Goal: Task Accomplishment & Management: Complete application form

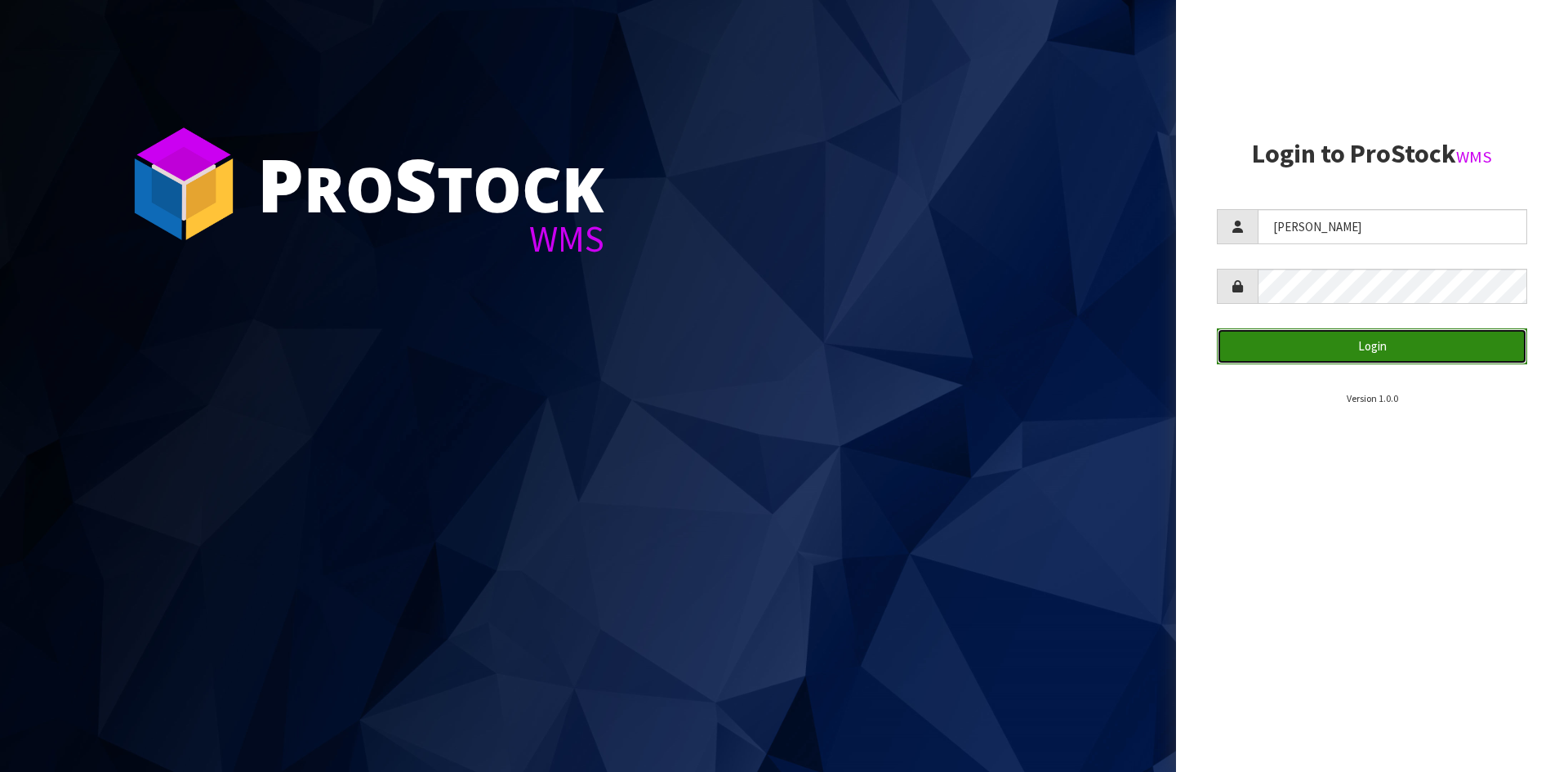
click at [1454, 358] on button "Login" at bounding box center [1372, 346] width 311 height 35
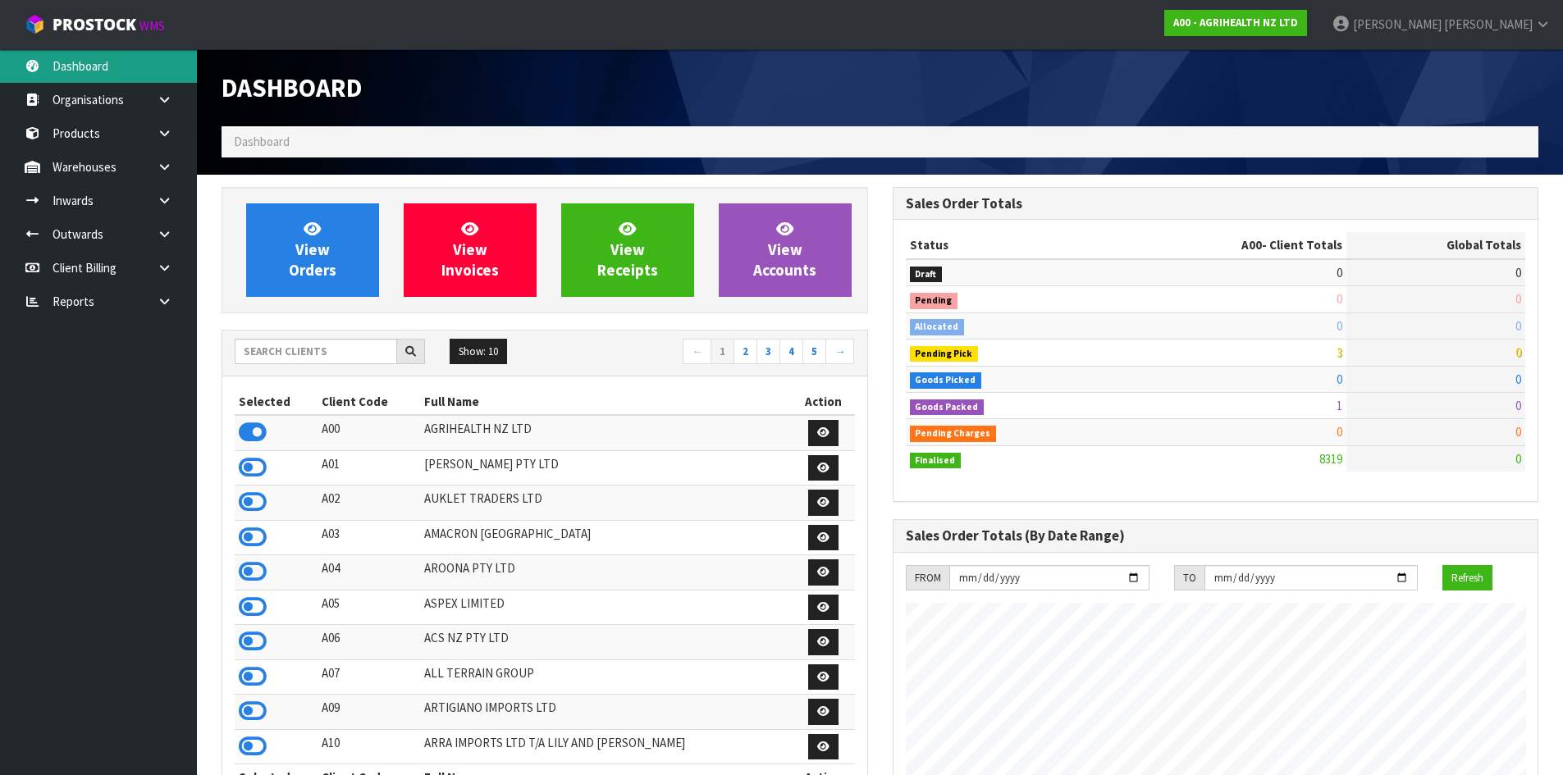
scroll to position [1243, 670]
click at [308, 346] on input "text" at bounding box center [316, 351] width 162 height 25
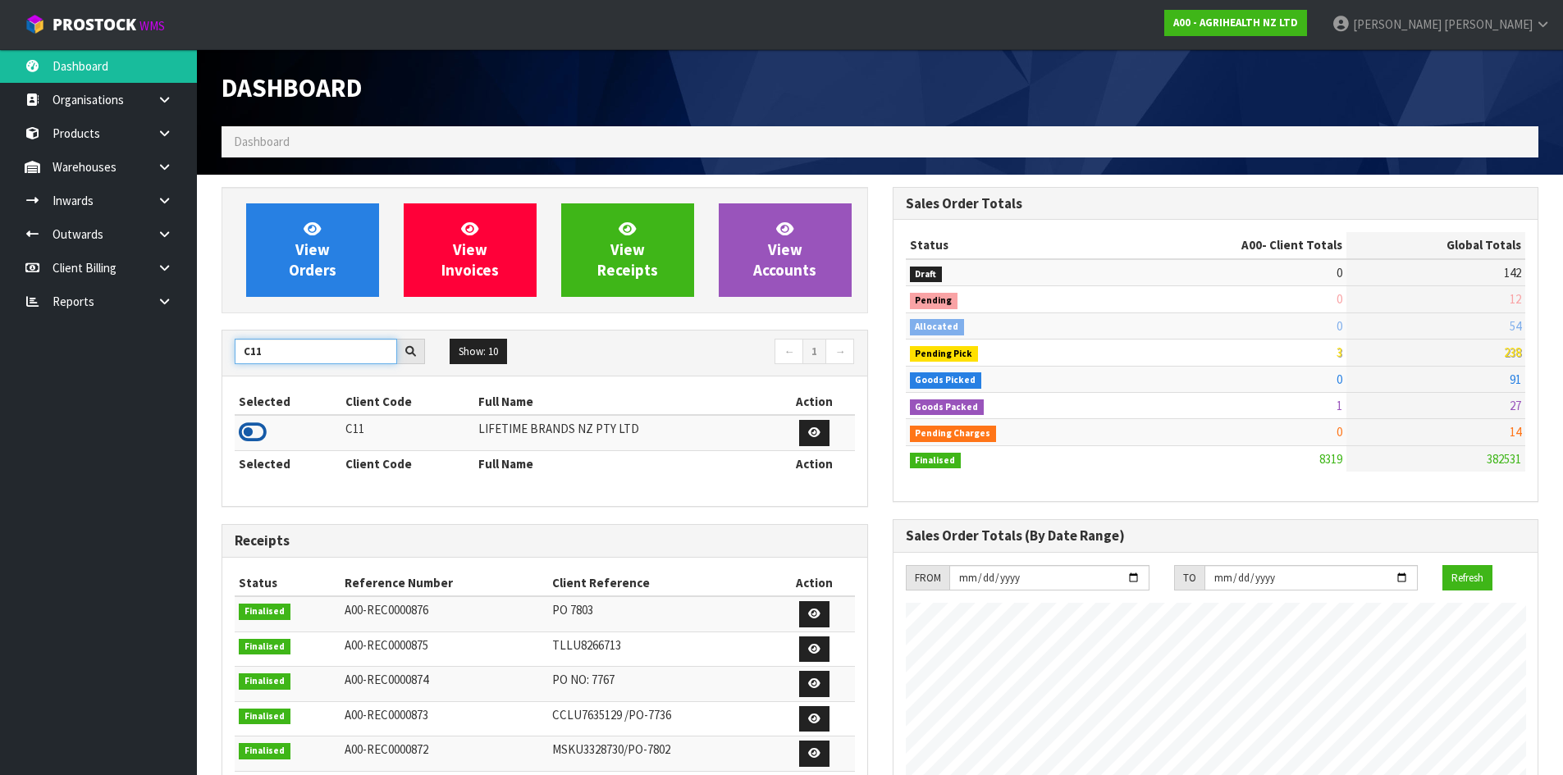
type input "C11"
click at [260, 428] on icon at bounding box center [253, 432] width 28 height 25
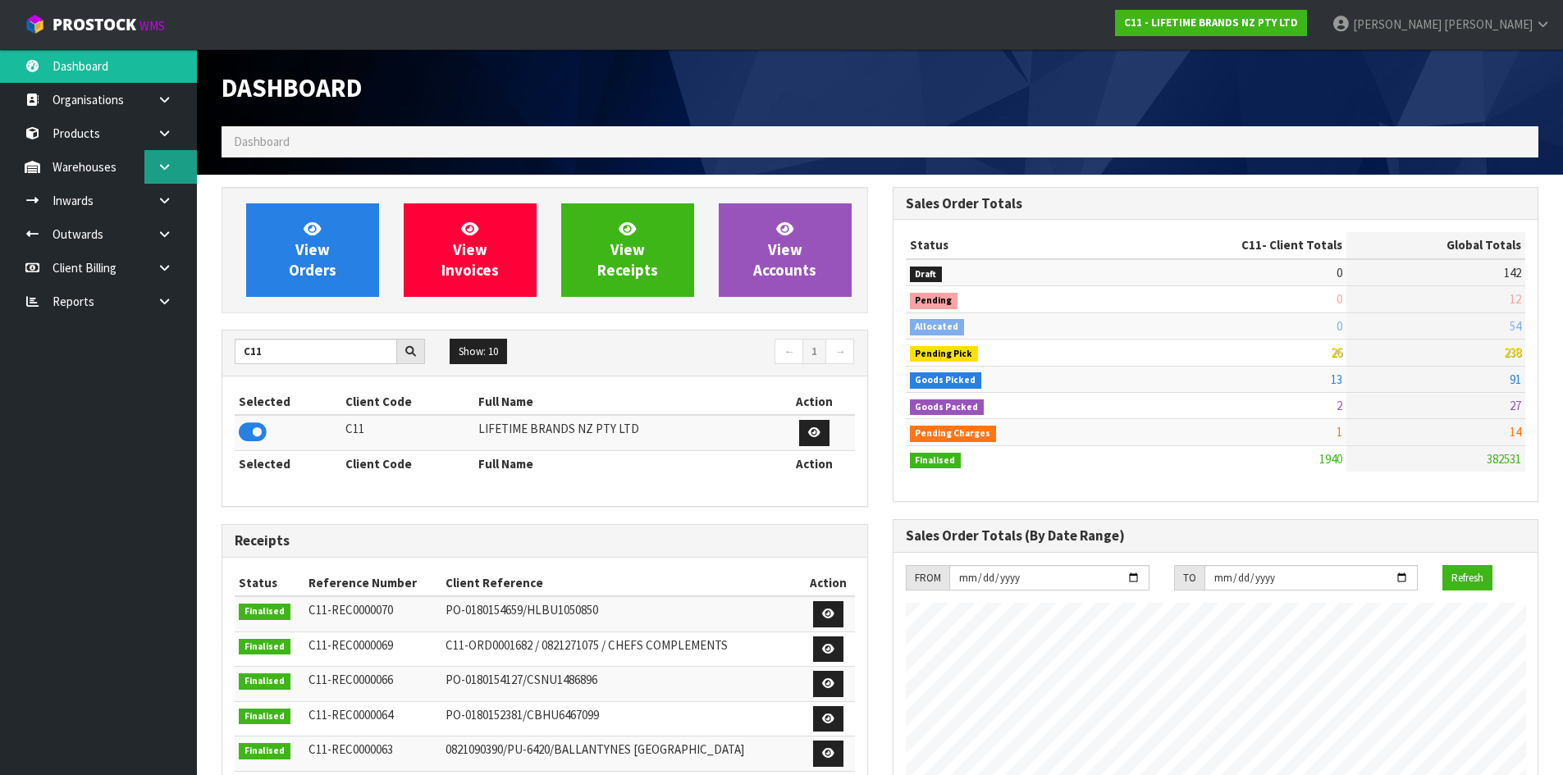
click at [157, 173] on link at bounding box center [170, 167] width 52 height 34
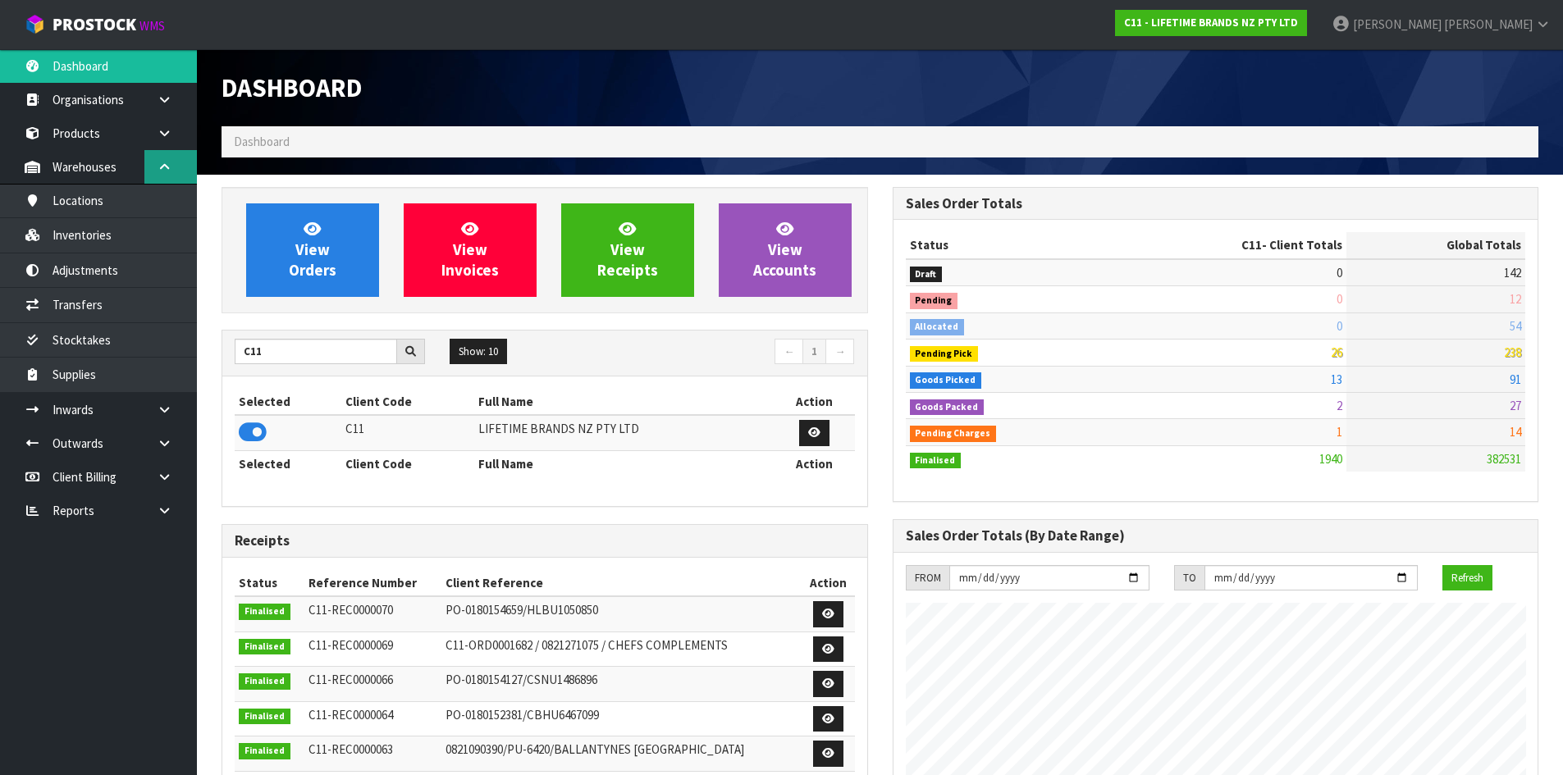
click at [157, 173] on link at bounding box center [170, 167] width 52 height 34
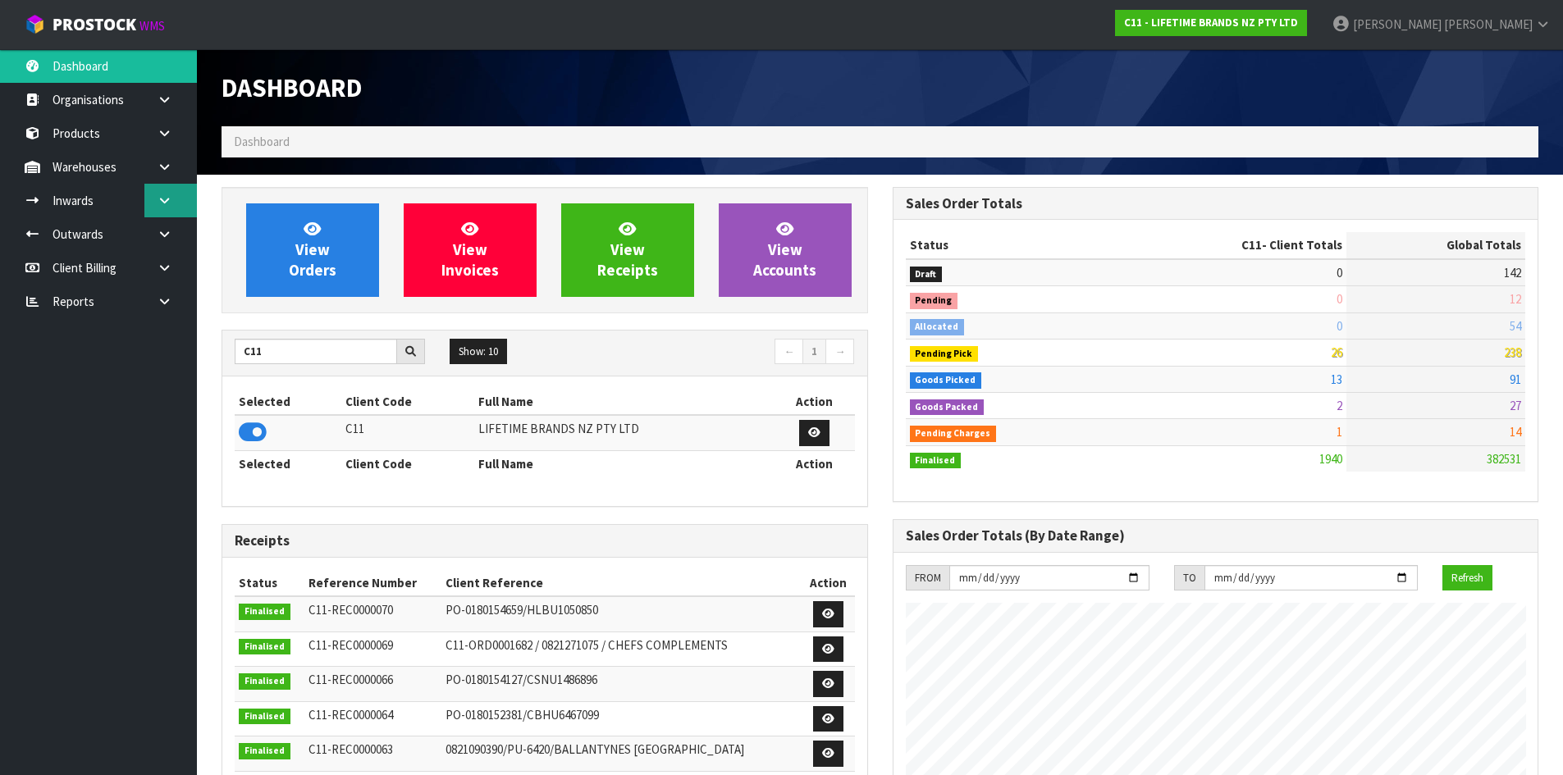
click at [167, 192] on link at bounding box center [170, 201] width 52 height 34
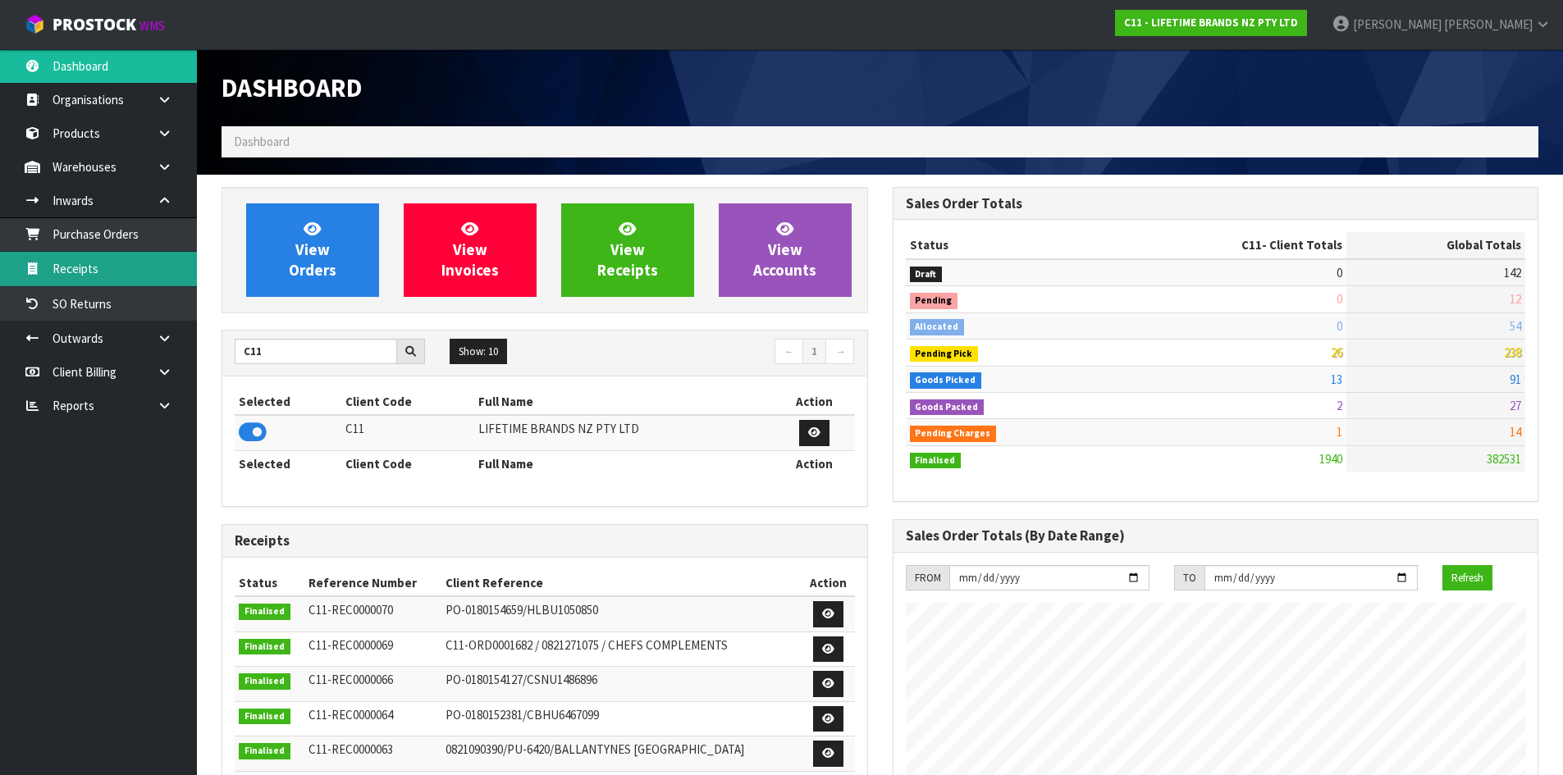
click at [137, 273] on link "Receipts" at bounding box center [98, 269] width 197 height 34
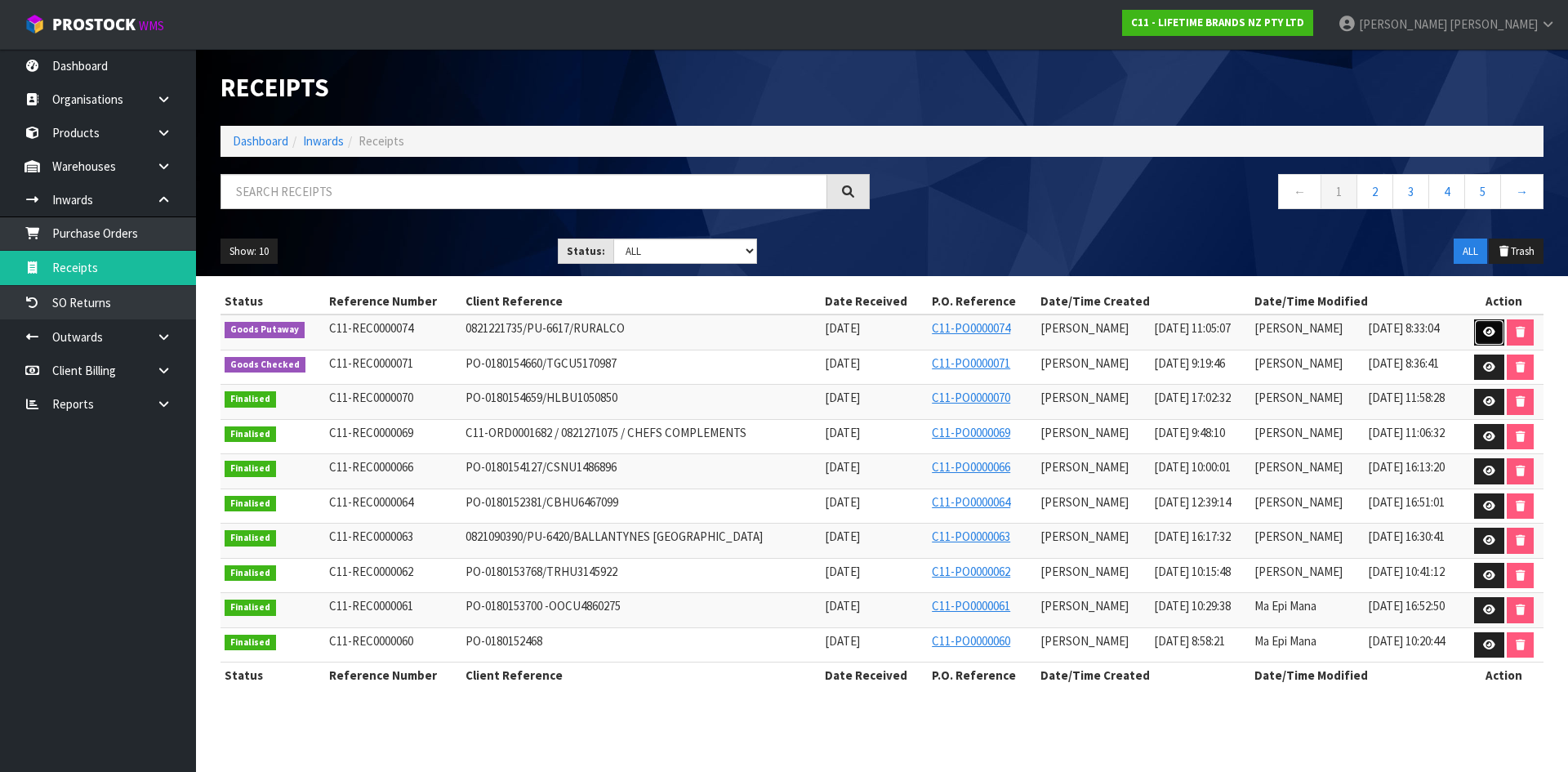
click at [1474, 330] on link at bounding box center [1489, 333] width 30 height 26
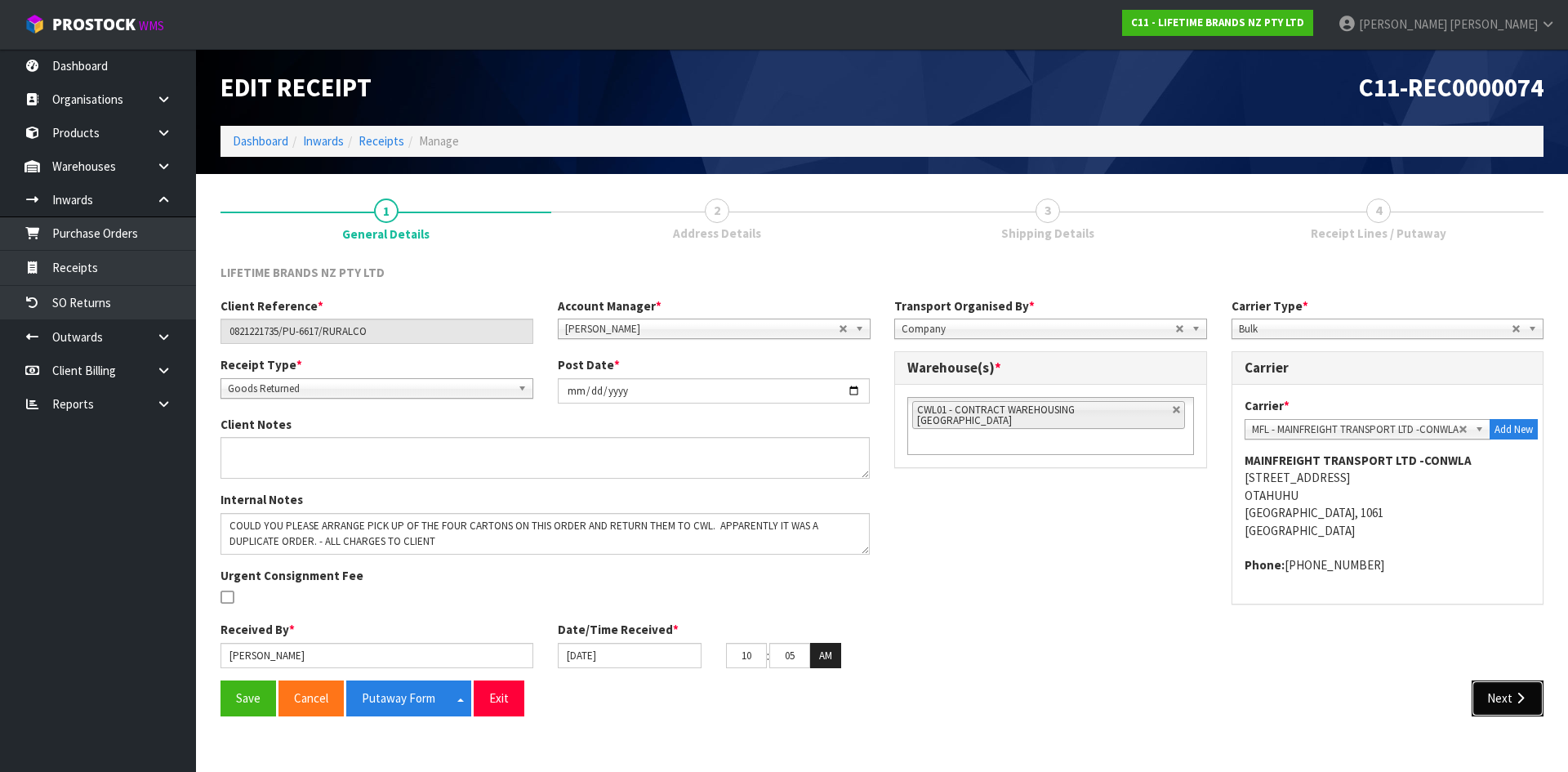
click at [1481, 704] on button "Next" at bounding box center [1507, 697] width 72 height 35
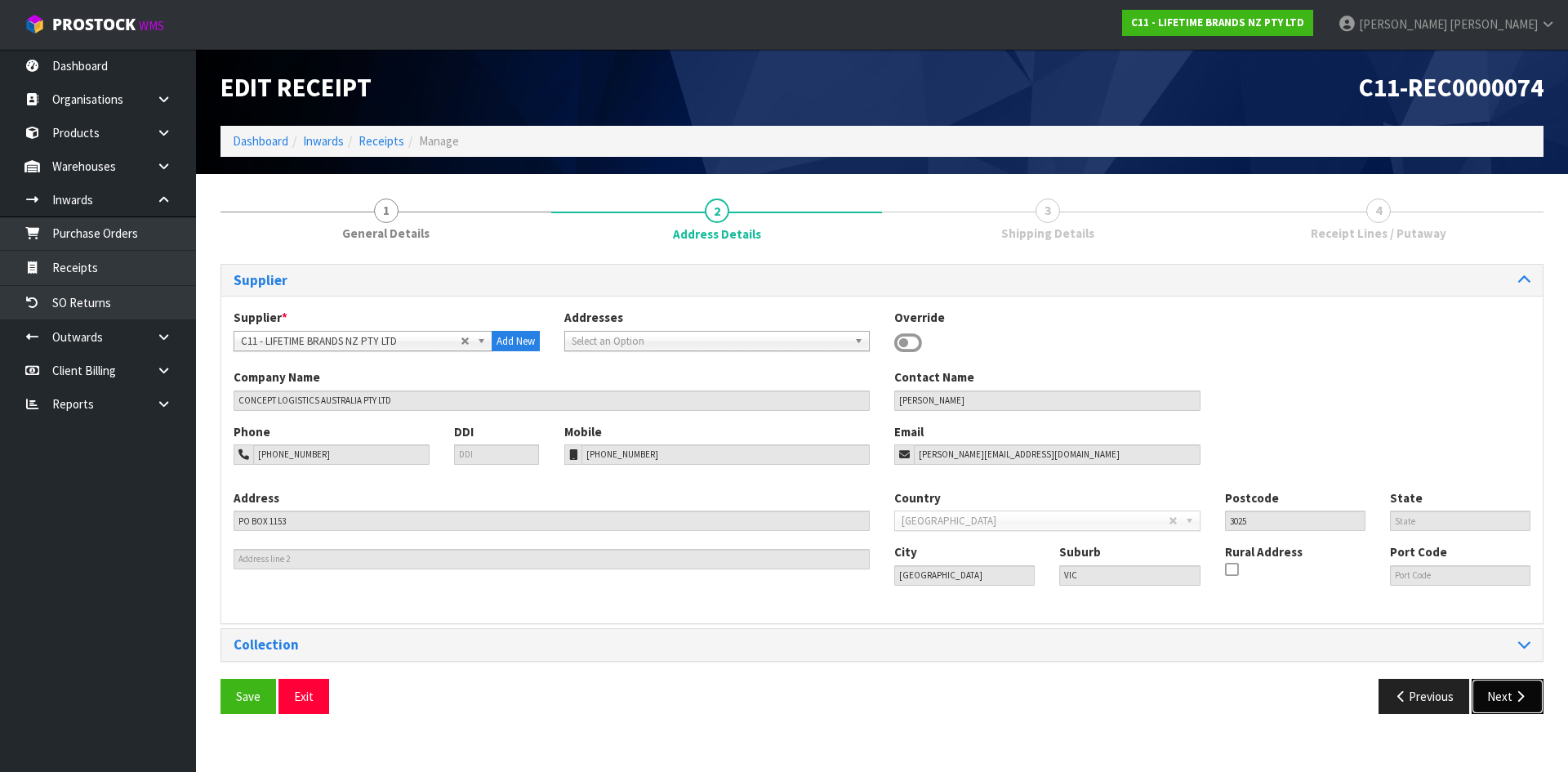
click at [1483, 704] on button "Next" at bounding box center [1507, 696] width 72 height 35
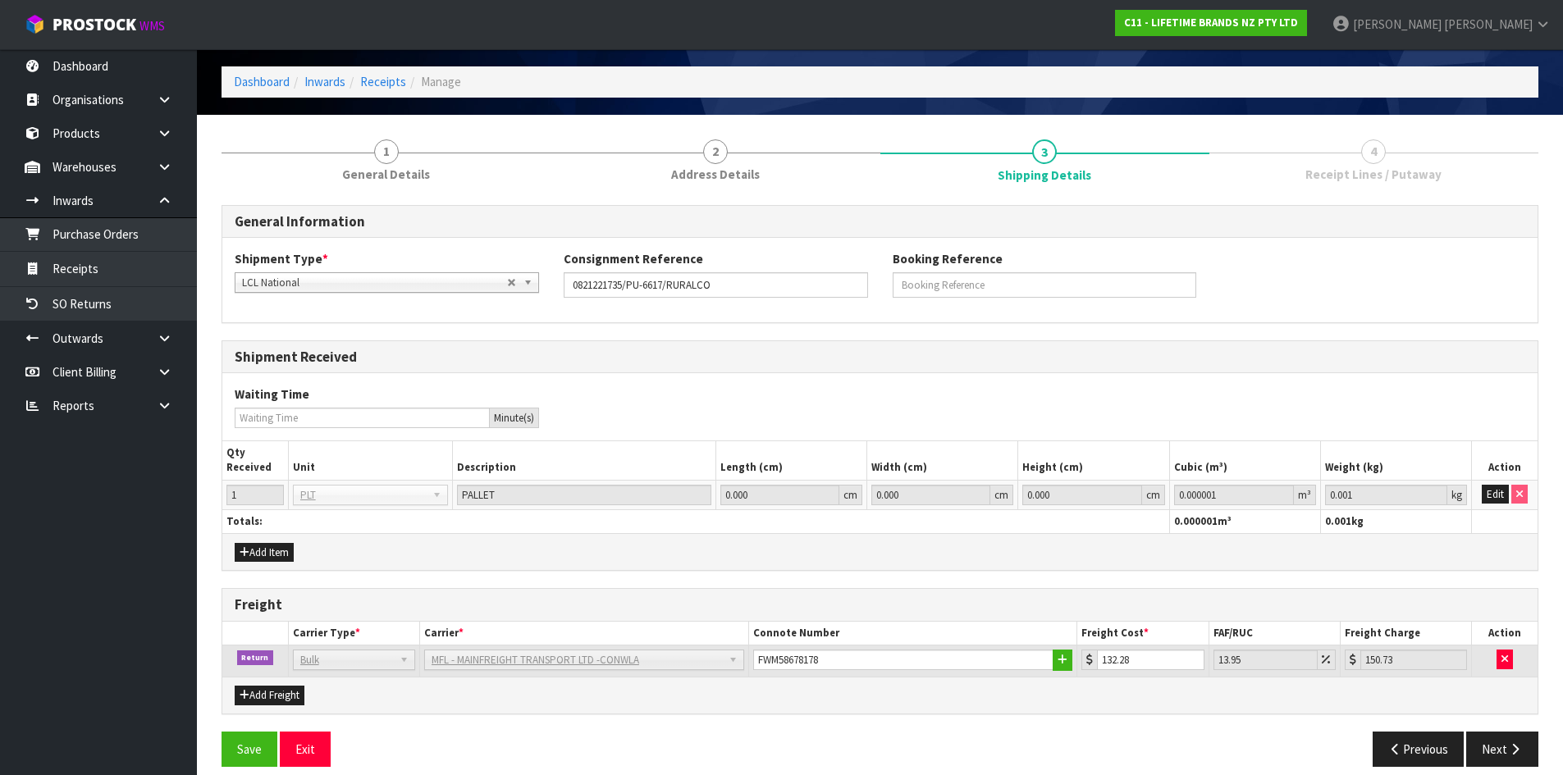
scroll to position [76, 0]
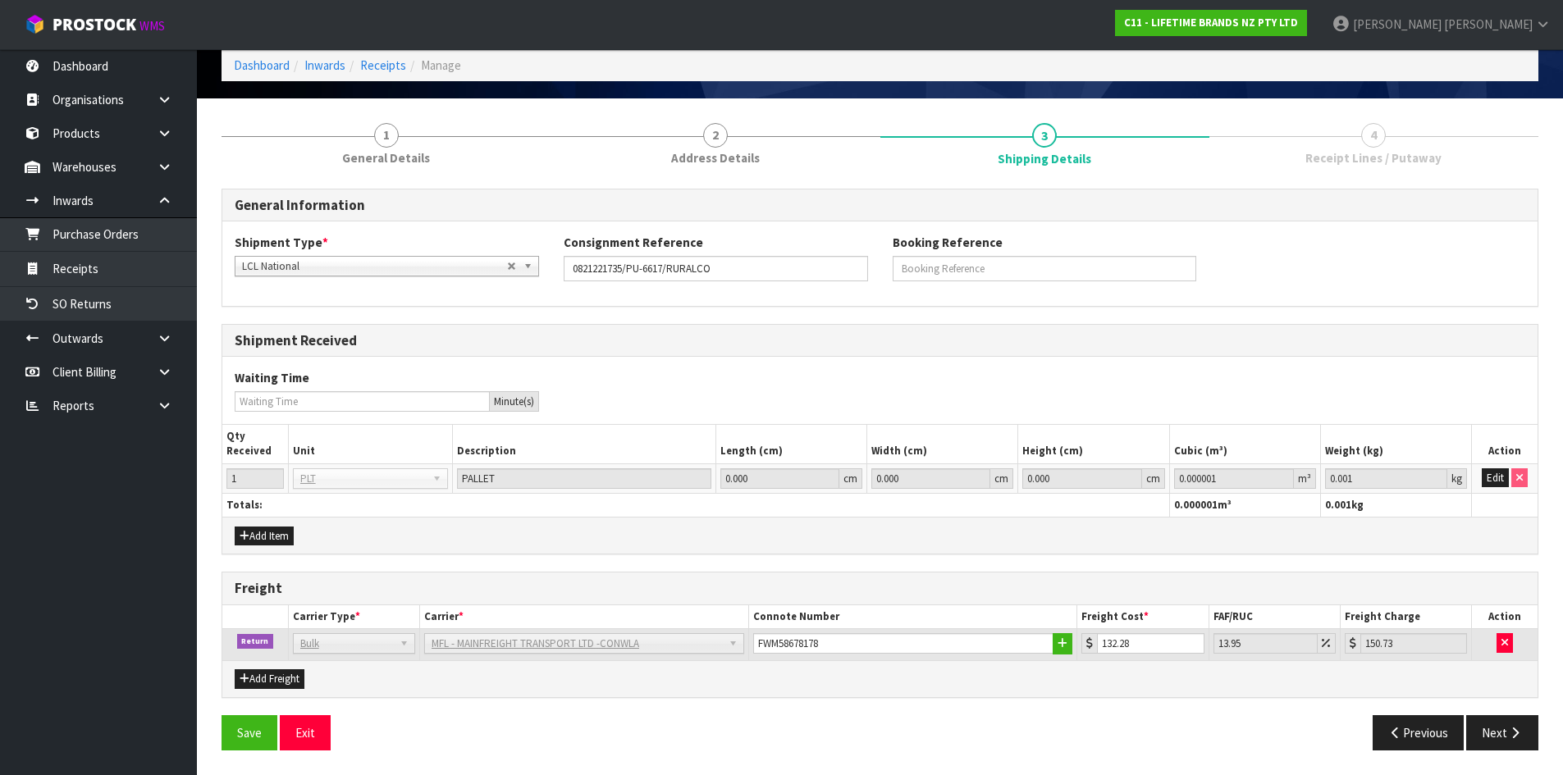
click at [1510, 753] on div "Save Exit Previous Next" at bounding box center [879, 739] width 1341 height 48
click at [1513, 738] on icon "button" at bounding box center [1515, 733] width 16 height 12
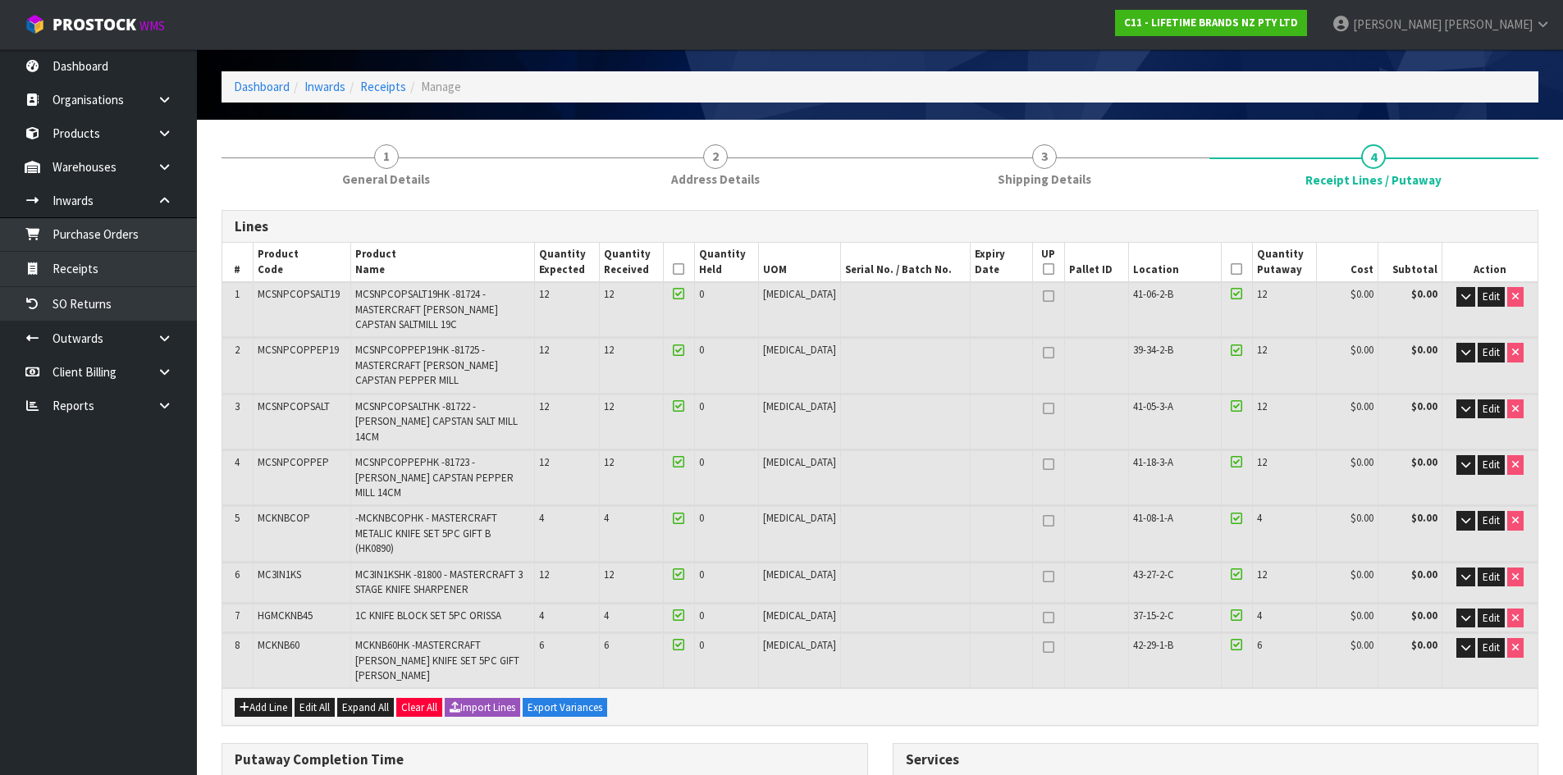
scroll to position [82, 0]
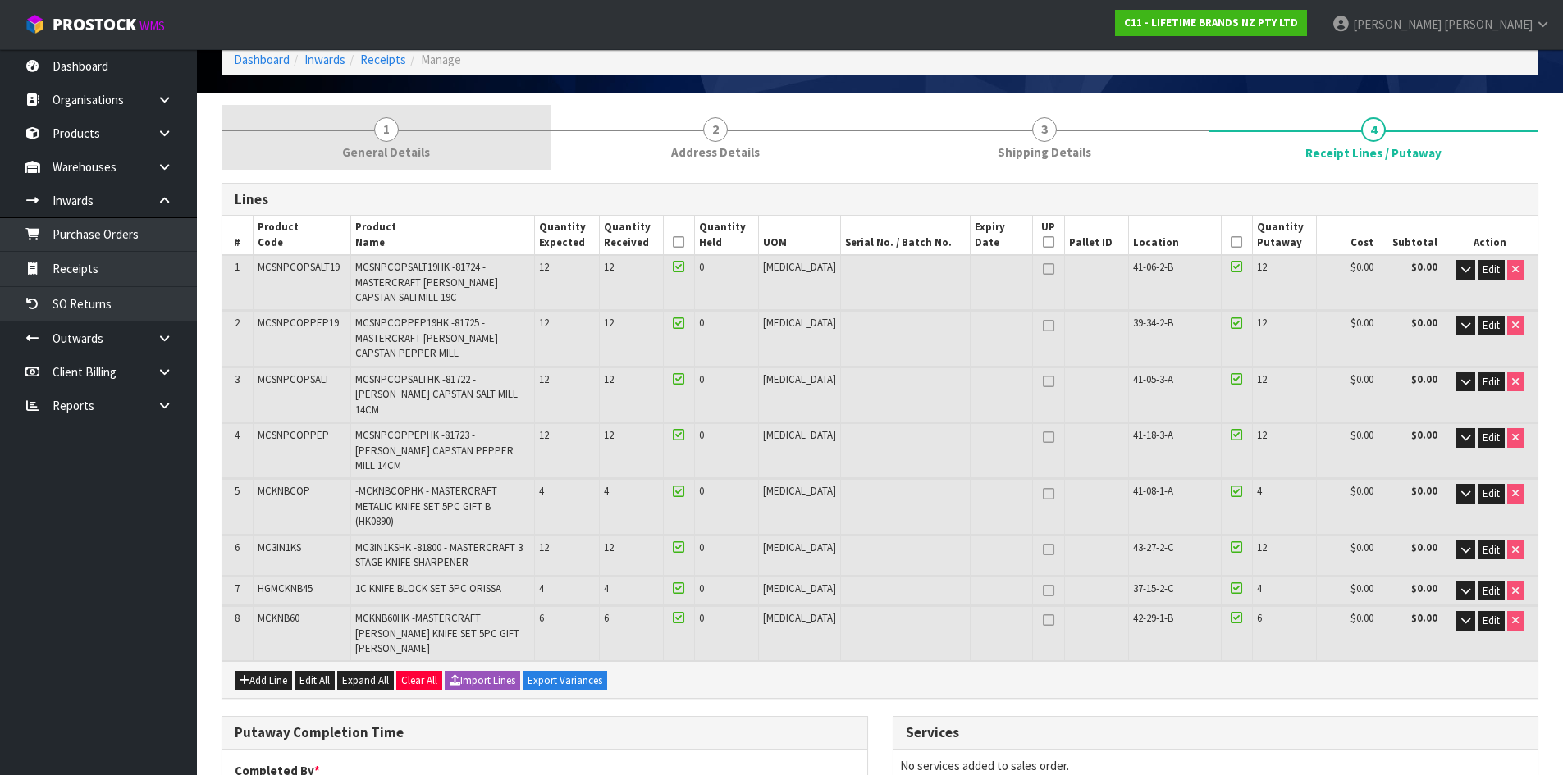
click at [390, 132] on span "1" at bounding box center [386, 129] width 25 height 25
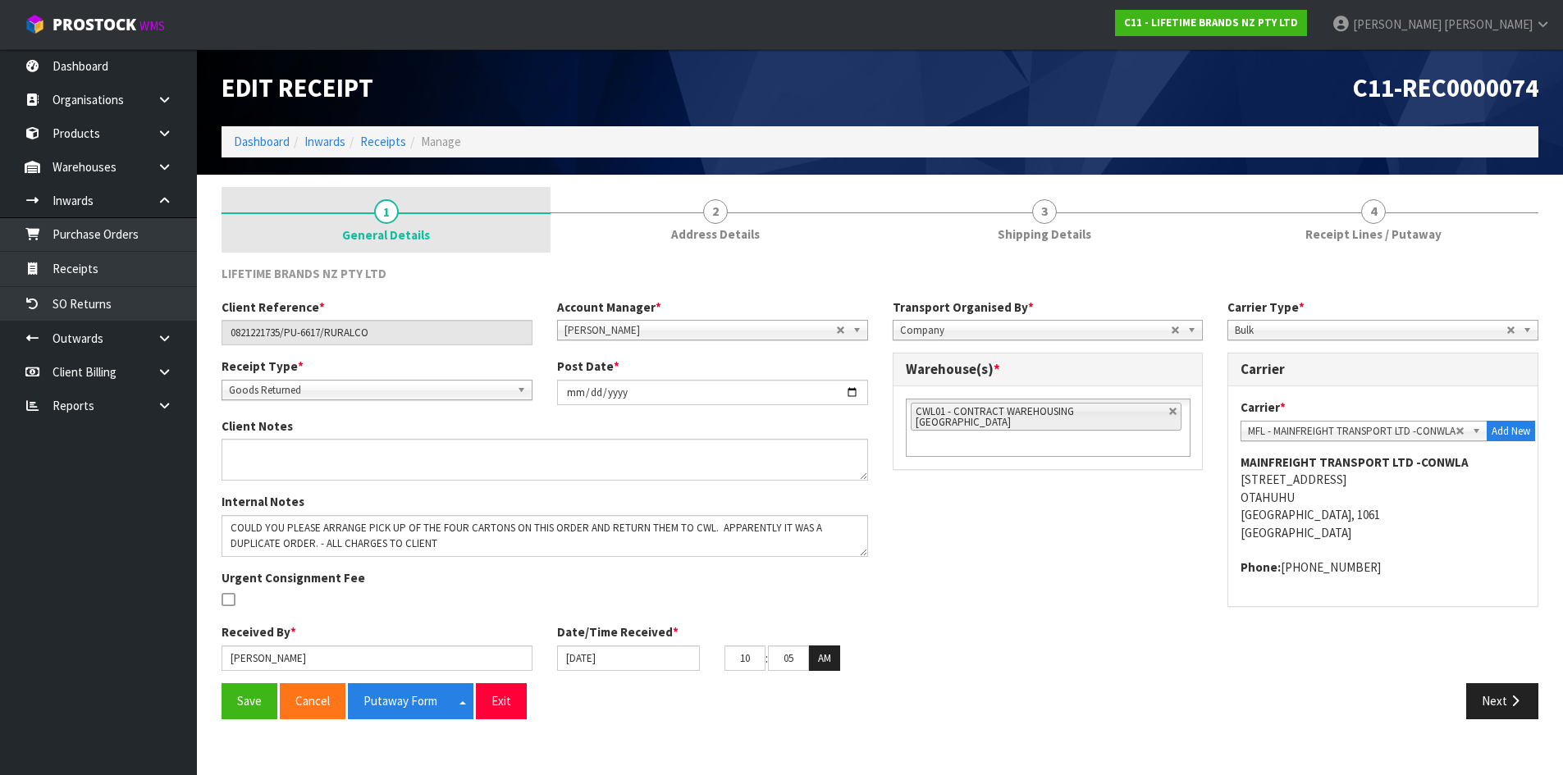
scroll to position [0, 0]
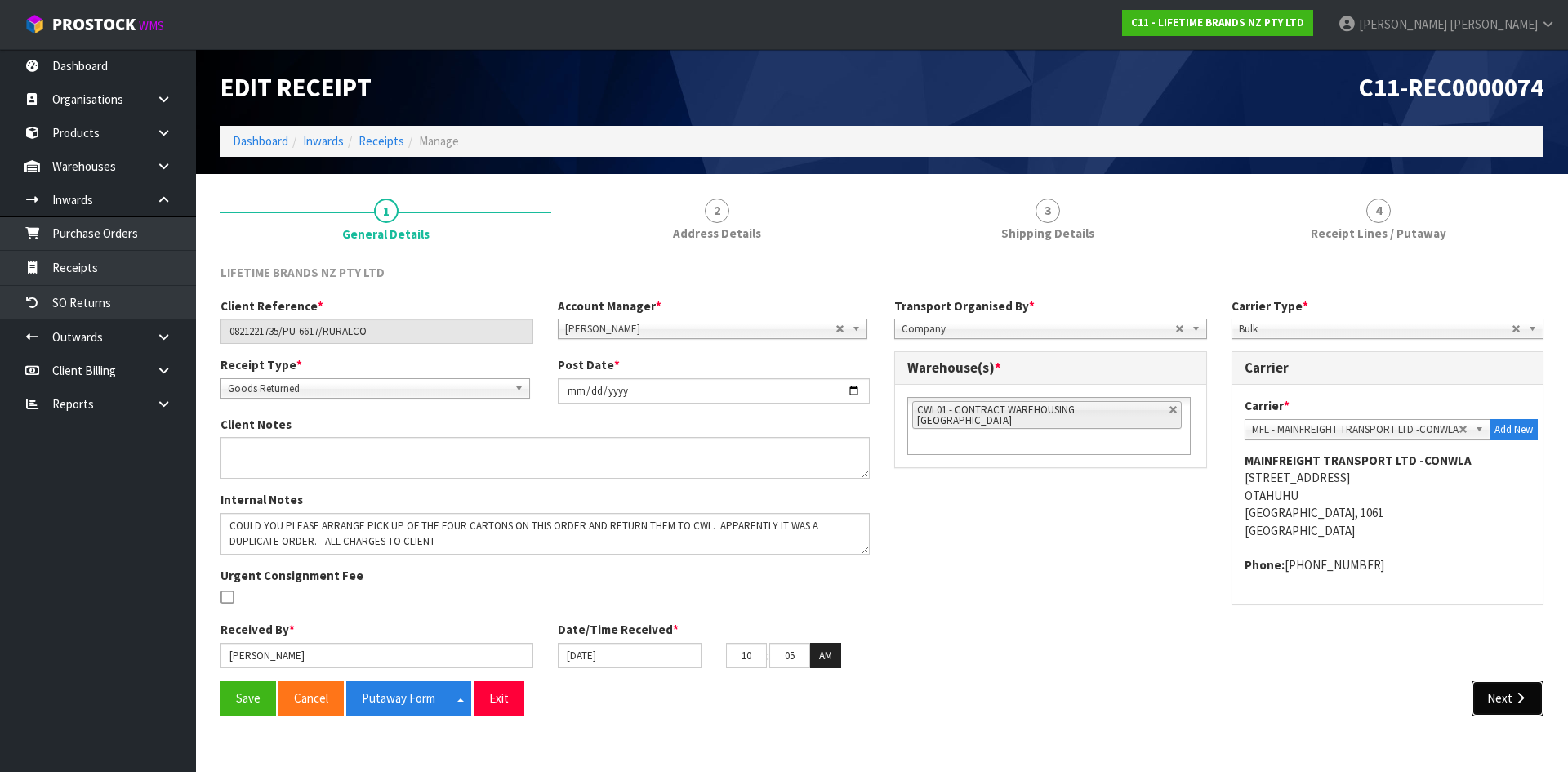
click at [1507, 704] on button "Next" at bounding box center [1507, 697] width 72 height 35
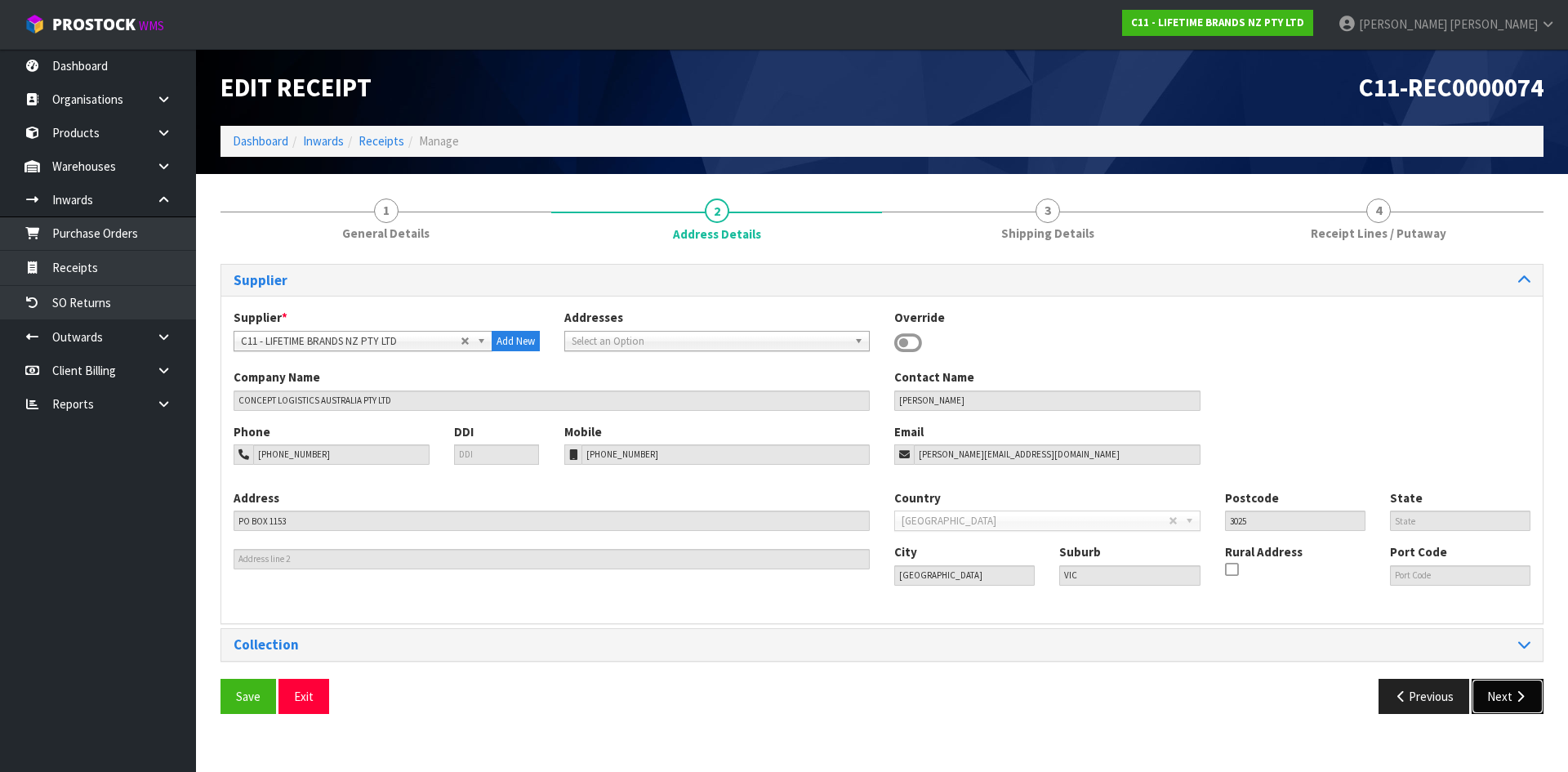
click at [1483, 698] on button "Next" at bounding box center [1507, 696] width 72 height 35
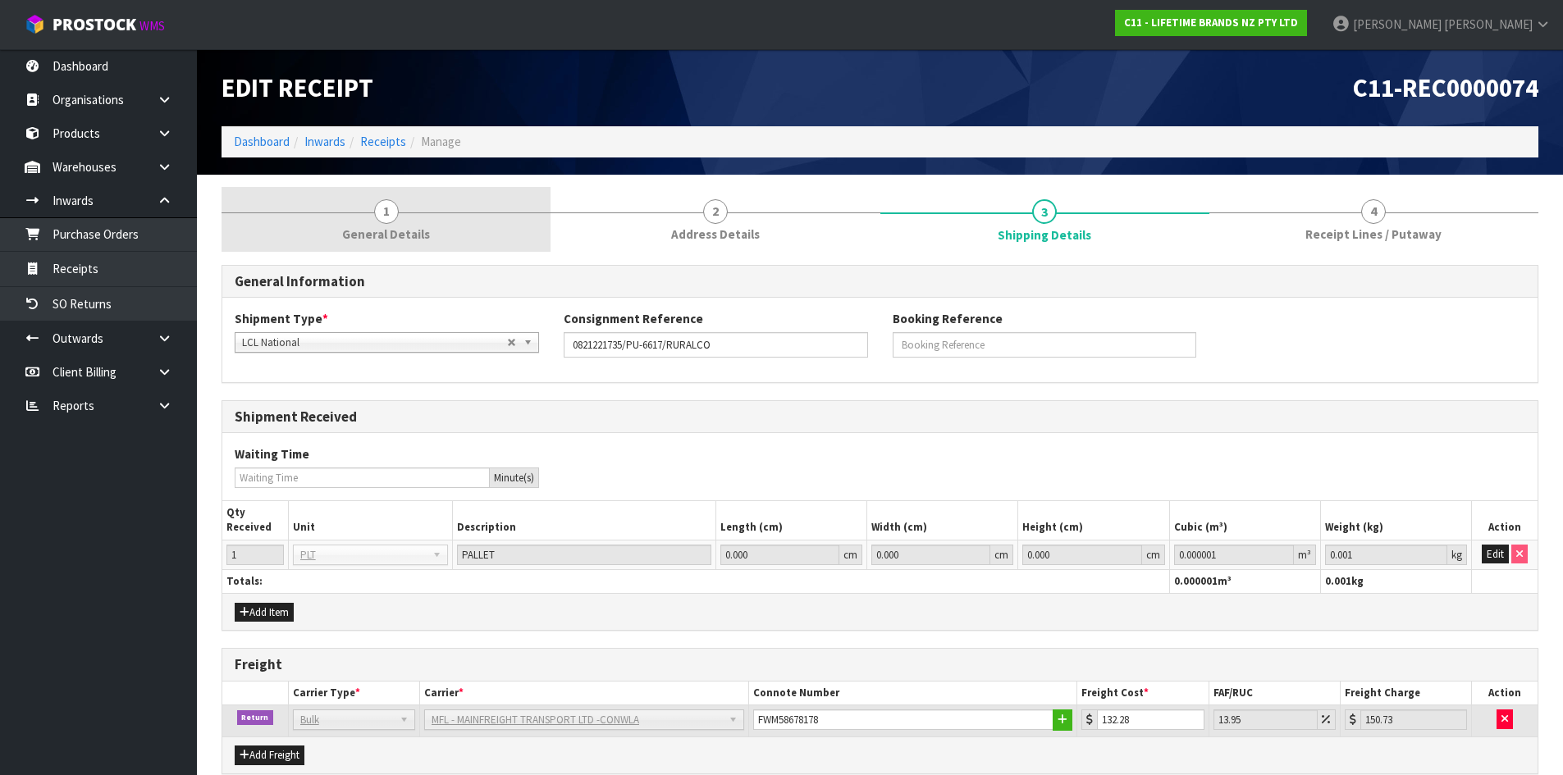
click at [415, 216] on link "1 General Details" at bounding box center [385, 219] width 329 height 65
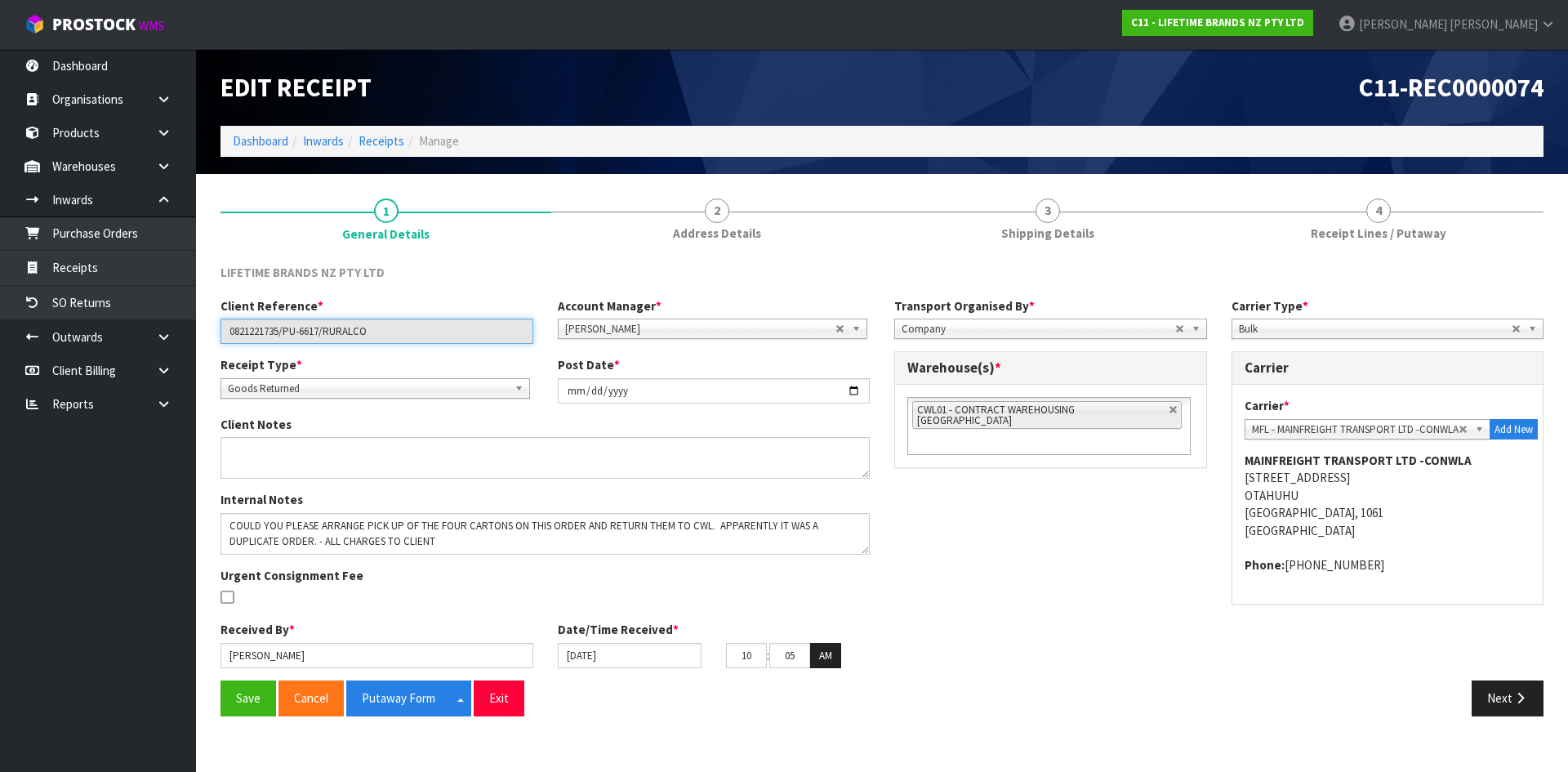
click at [312, 334] on input "0821221735/PU-6617/RURALCO" at bounding box center [376, 331] width 313 height 25
click at [1506, 701] on button "Next" at bounding box center [1507, 697] width 72 height 35
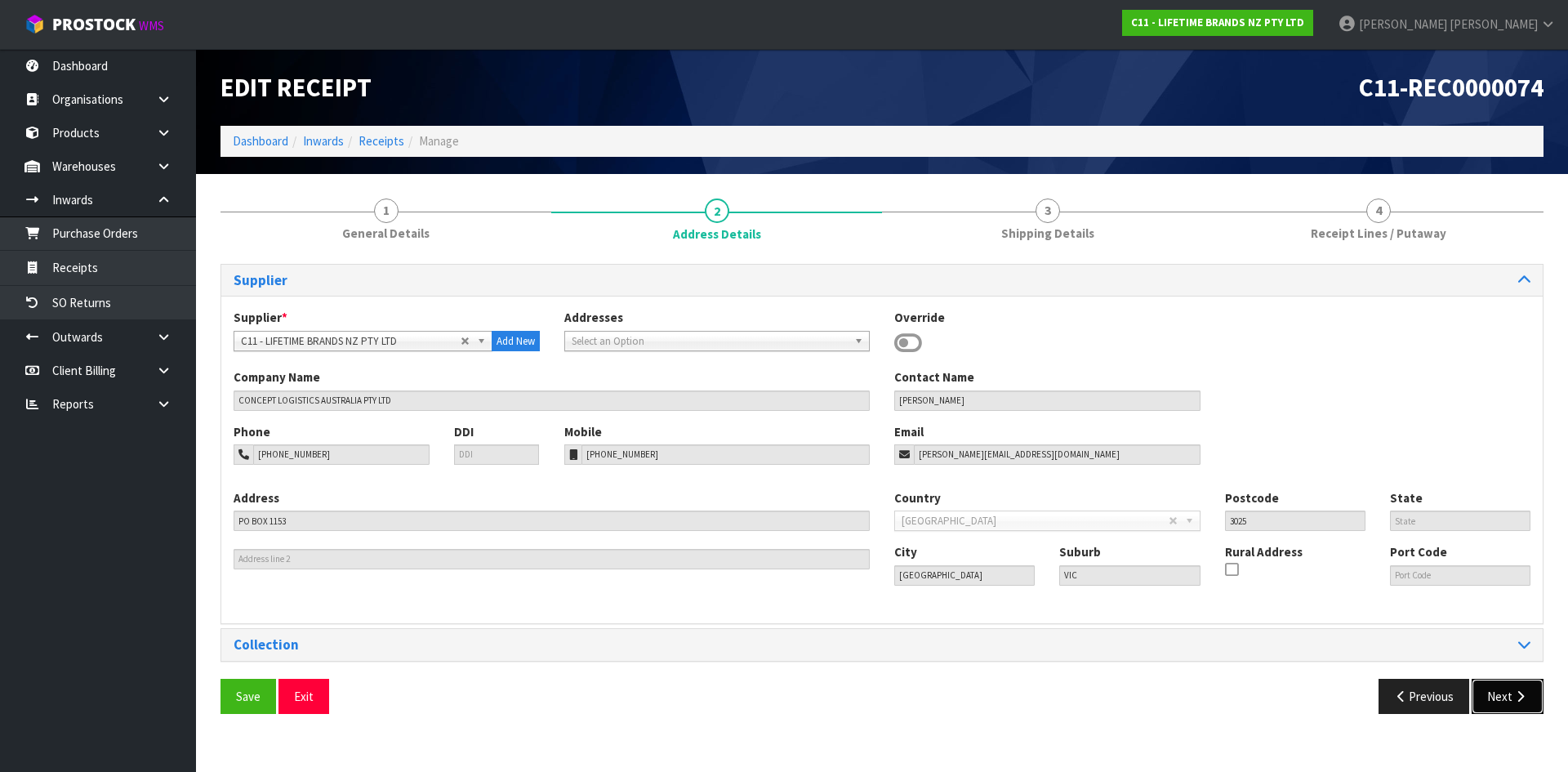
click at [1502, 701] on button "Next" at bounding box center [1507, 696] width 72 height 35
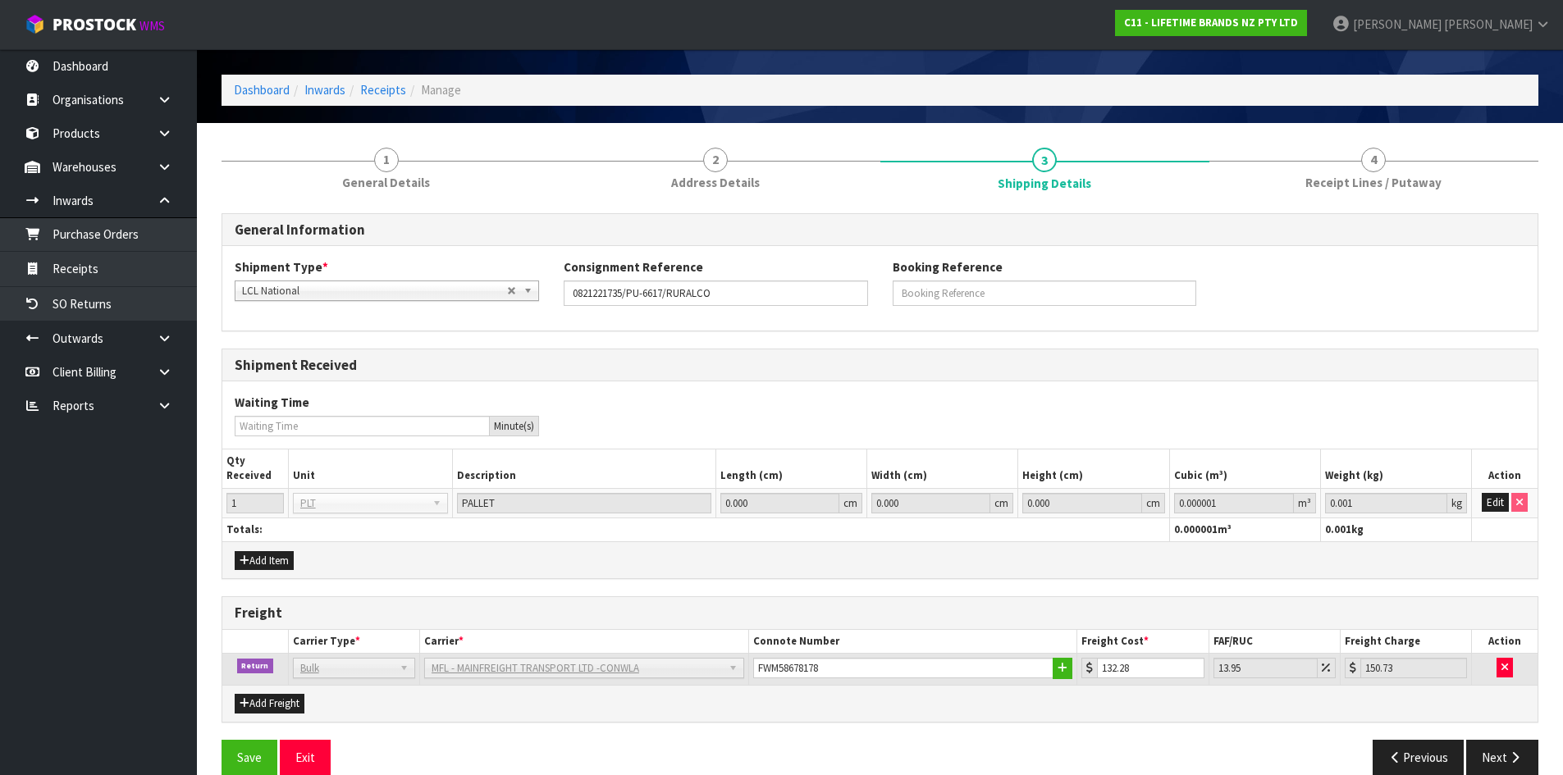
scroll to position [76, 0]
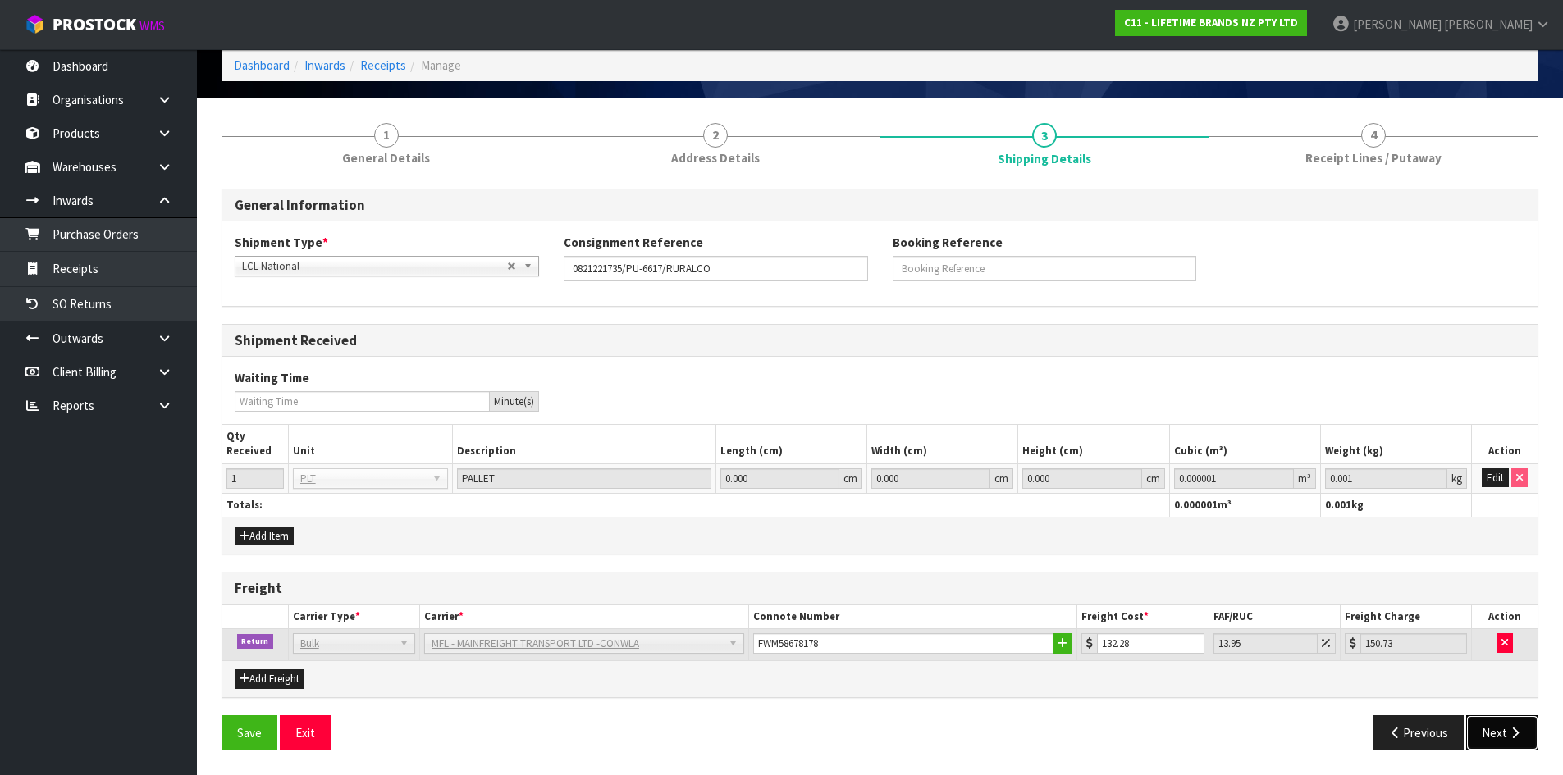
click at [1524, 732] on button "Next" at bounding box center [1502, 732] width 72 height 35
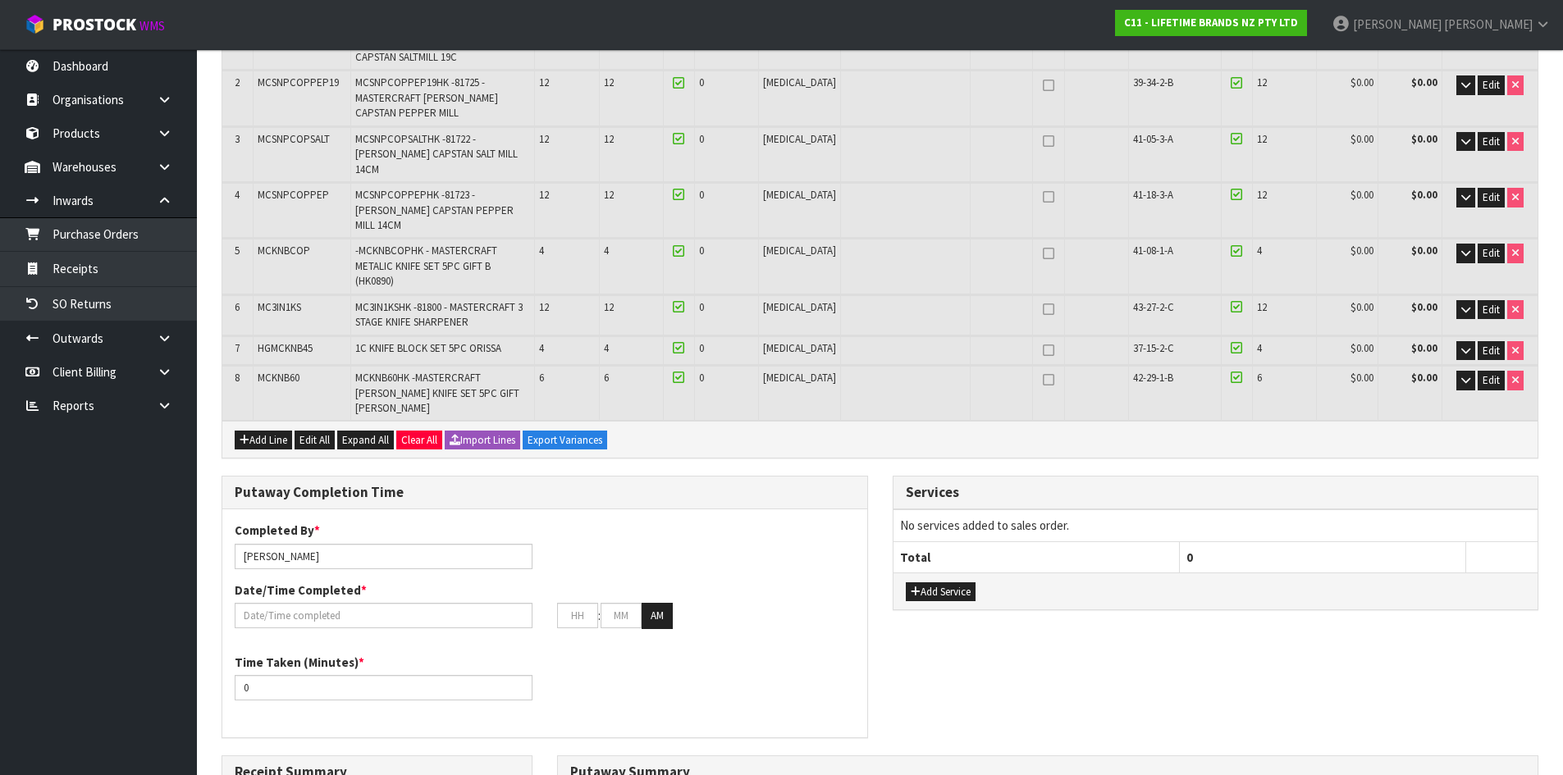
scroll to position [404, 0]
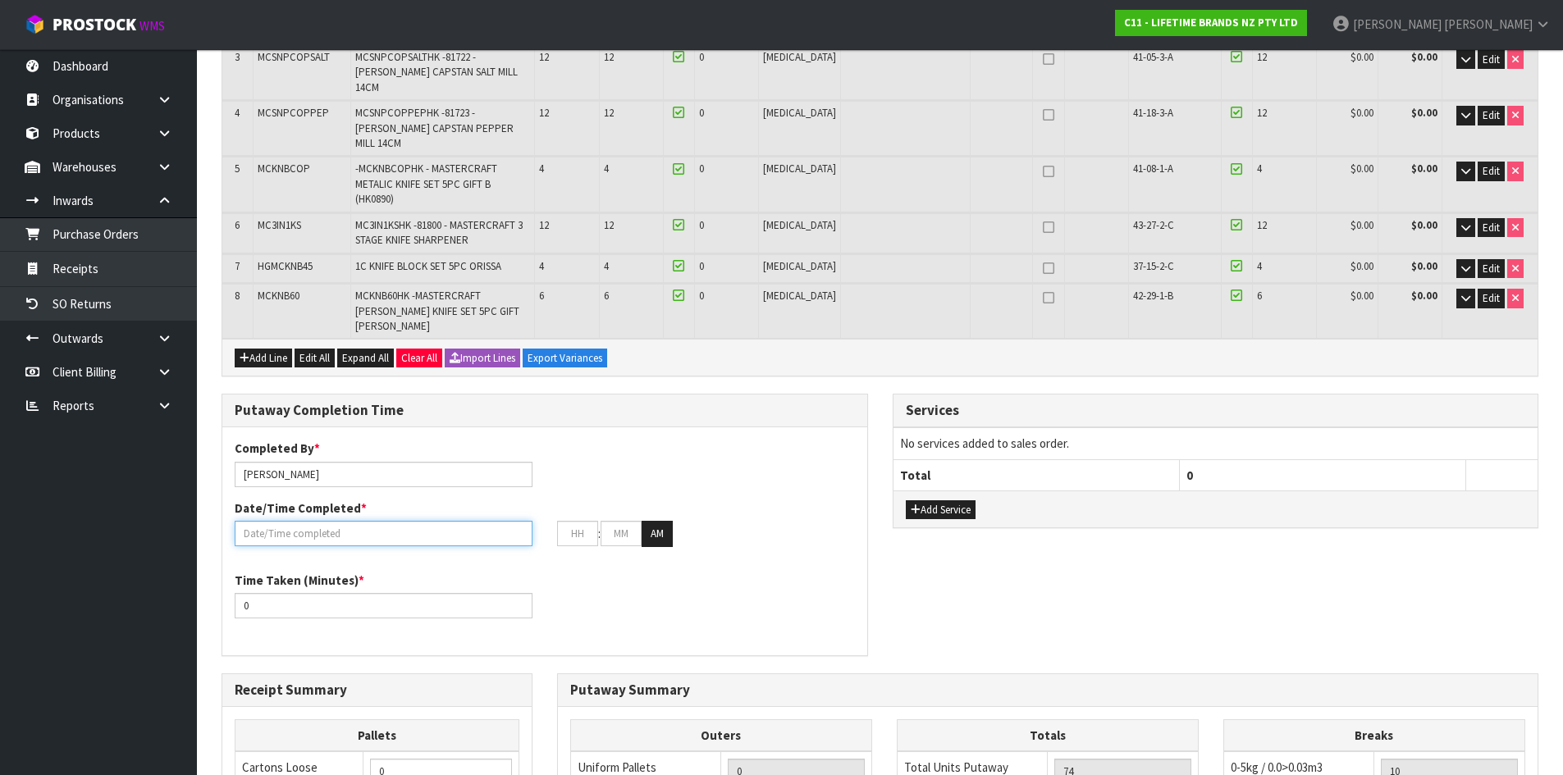
click at [357, 521] on input "text" at bounding box center [384, 533] width 298 height 25
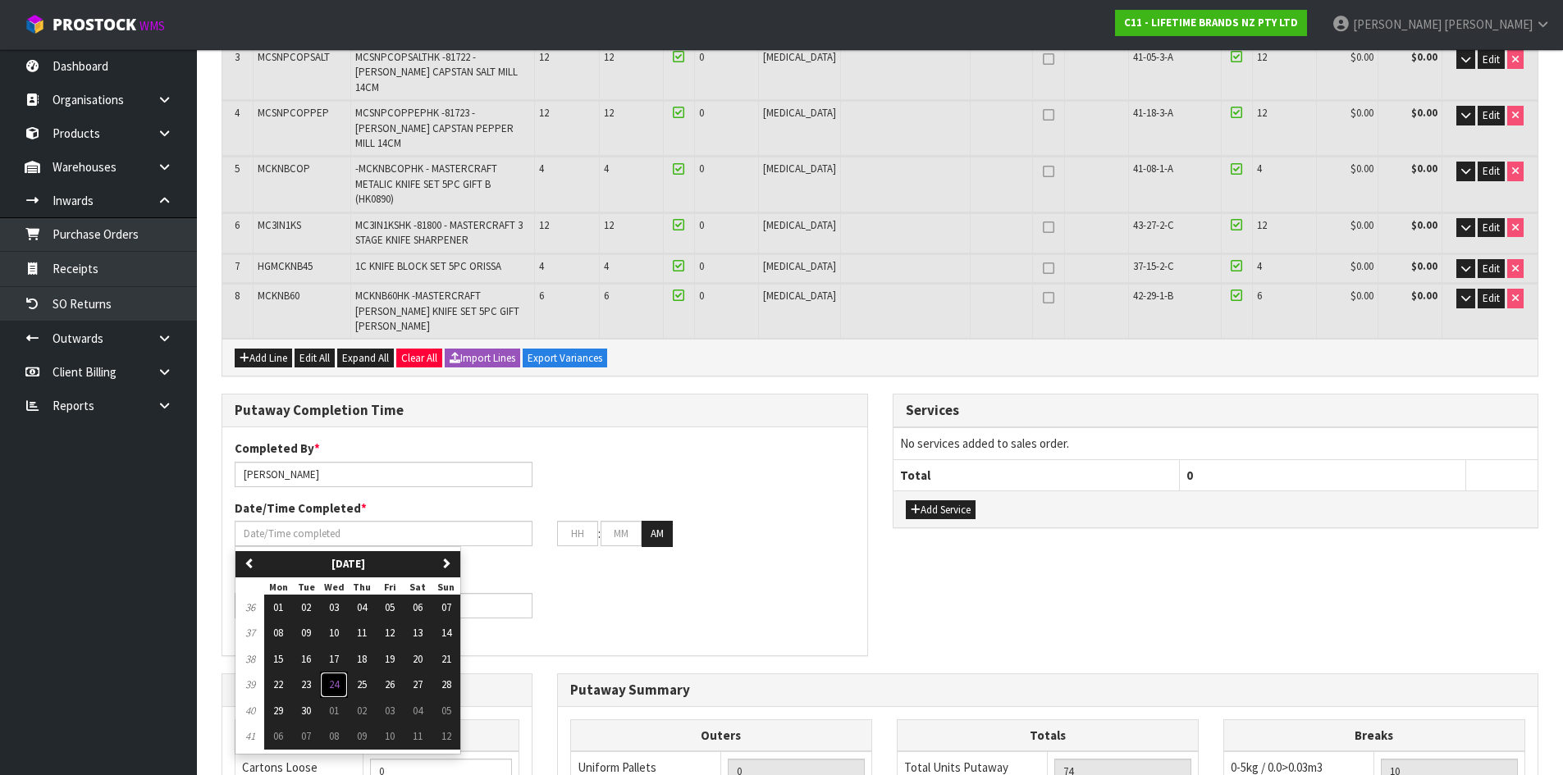
click at [342, 672] on button "24" at bounding box center [334, 685] width 28 height 26
type input "[DATE]"
type input "12"
type input "00"
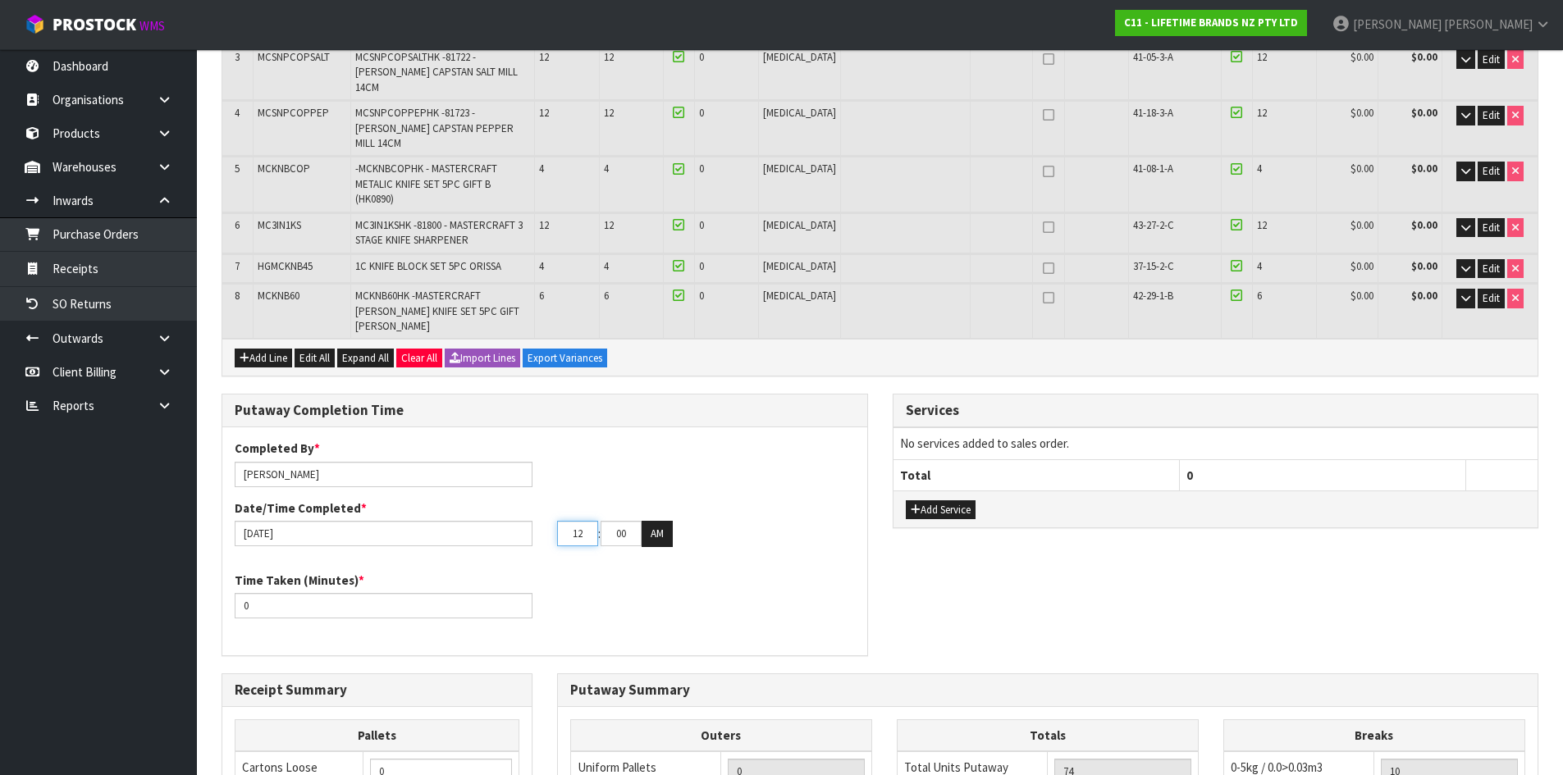
drag, startPoint x: 580, startPoint y: 473, endPoint x: 549, endPoint y: 483, distance: 32.7
click at [549, 521] on div "12 : 00 : 00 AM" at bounding box center [706, 534] width 322 height 26
type input "08"
type input "39"
click at [304, 593] on input "0" at bounding box center [384, 605] width 298 height 25
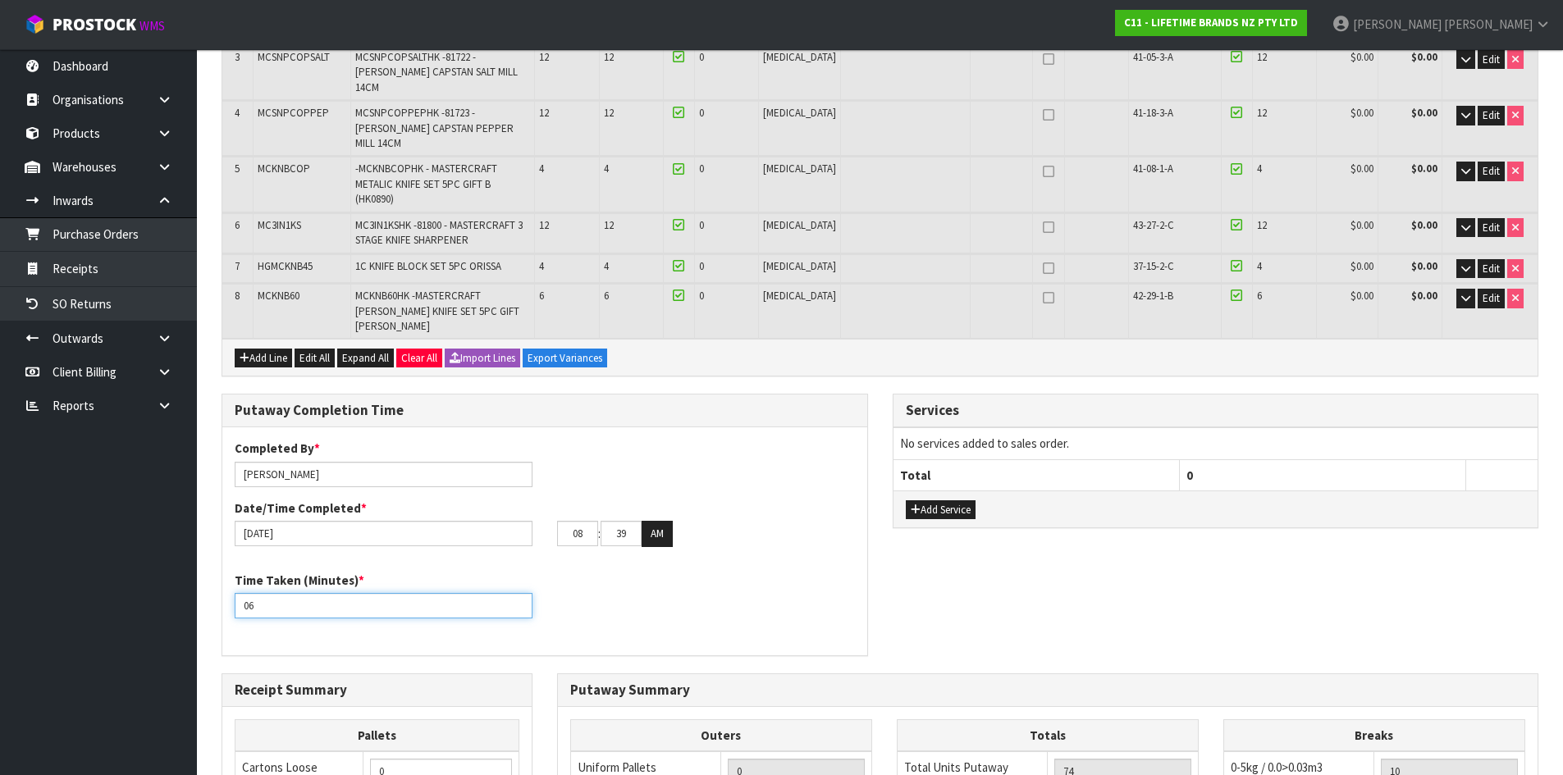
type input "0"
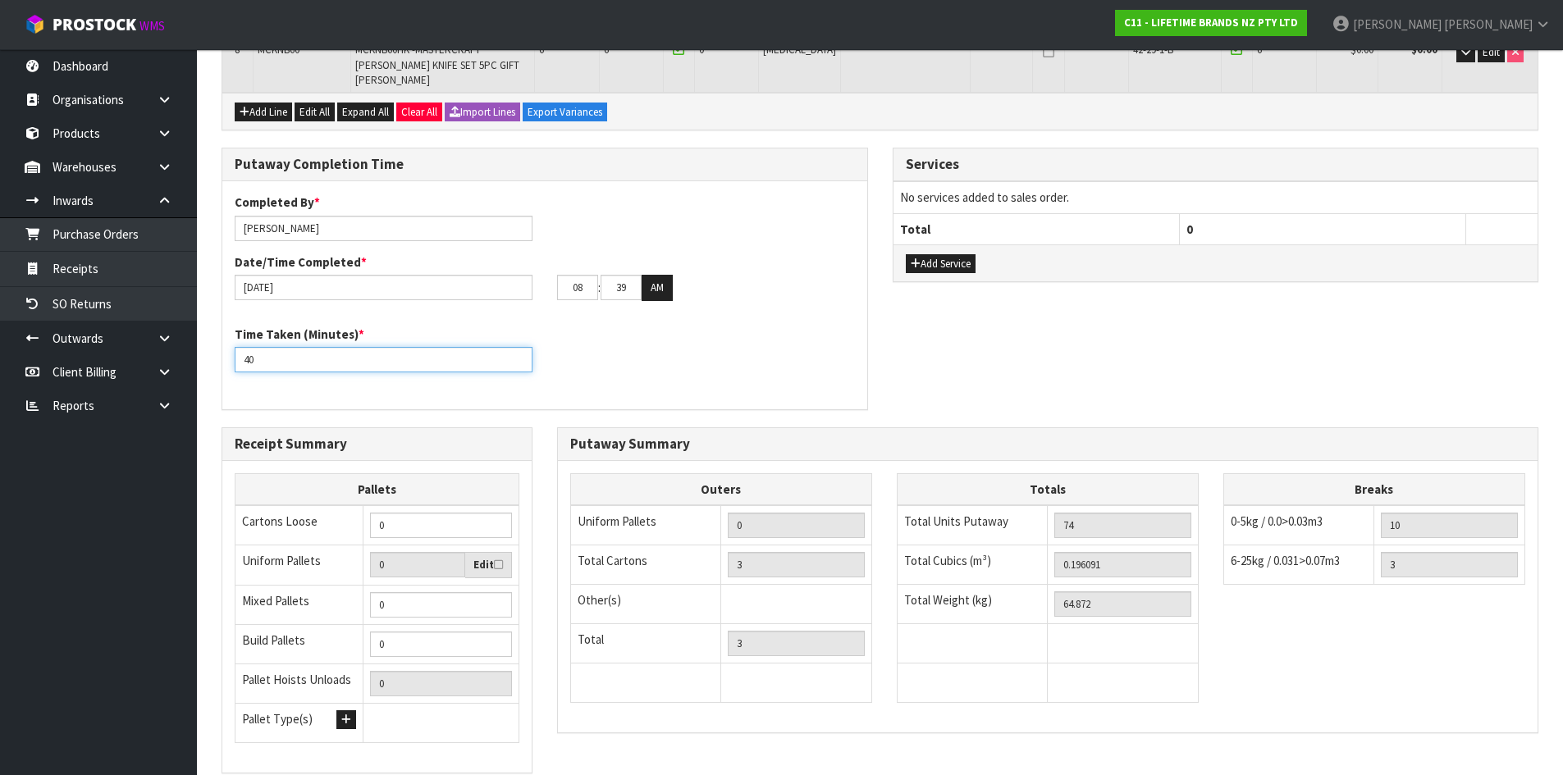
scroll to position [704, 0]
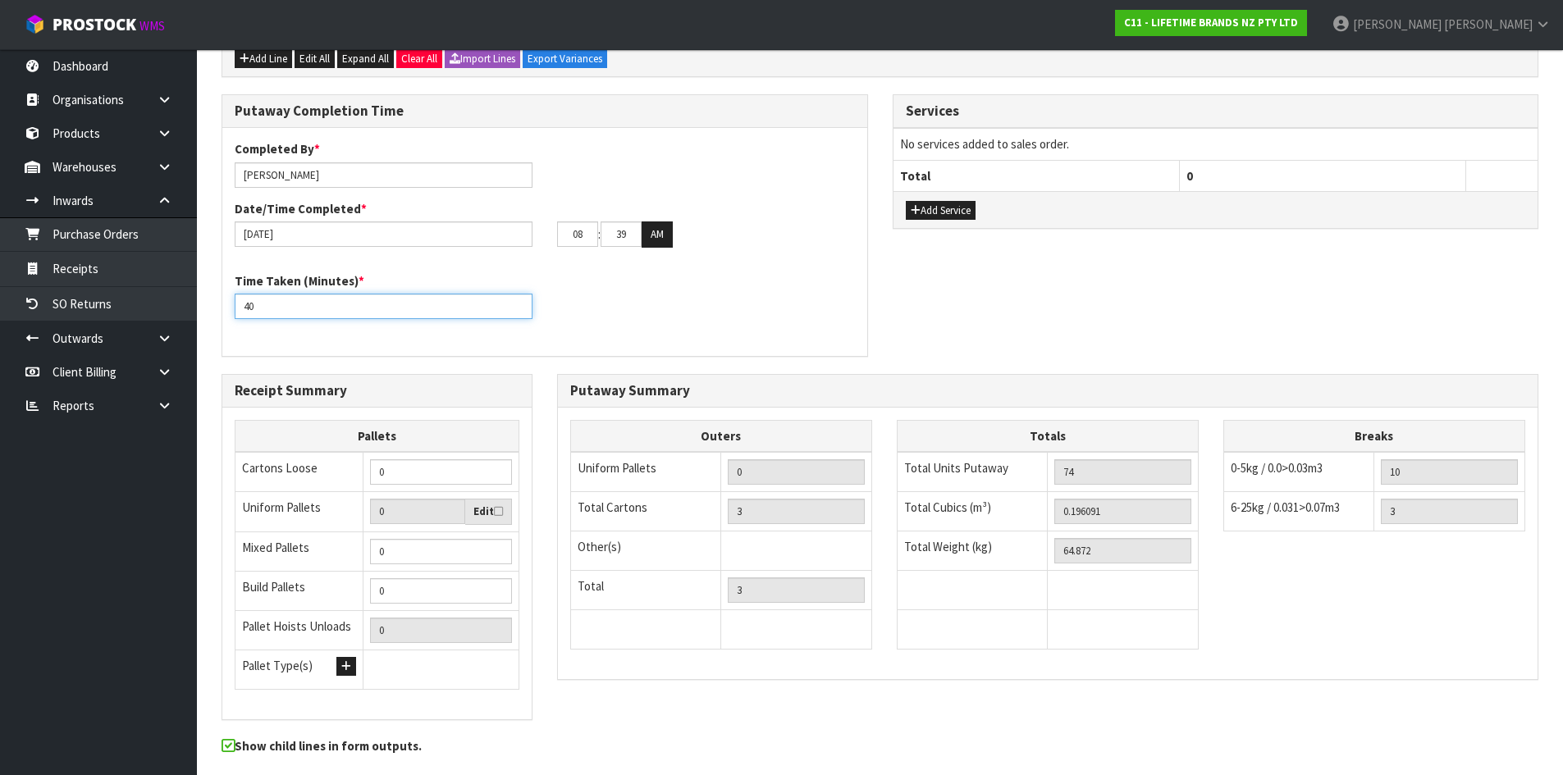
type input "40"
click at [389, 539] on input "0" at bounding box center [441, 551] width 142 height 25
type input "1"
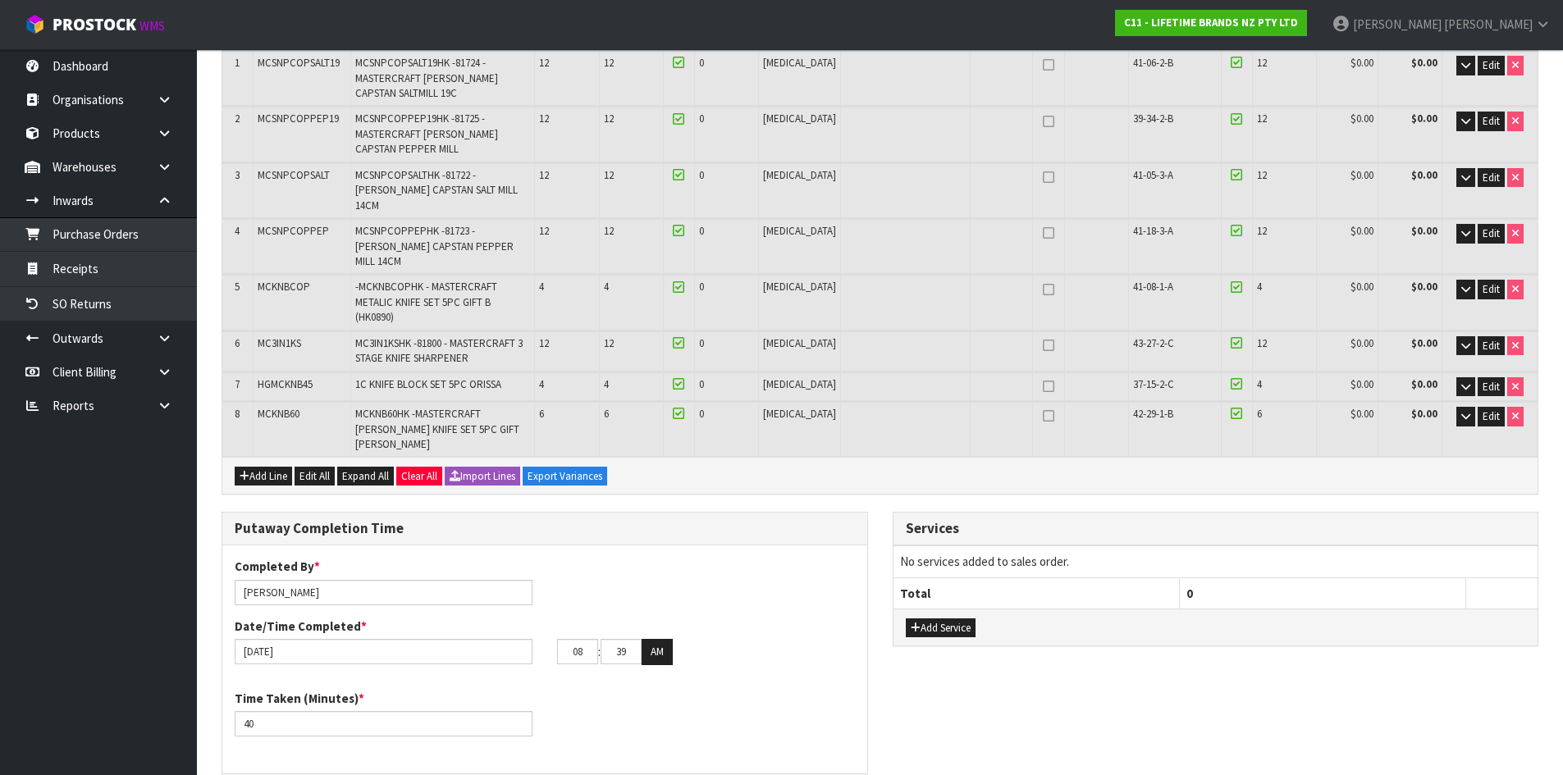
scroll to position [130, 0]
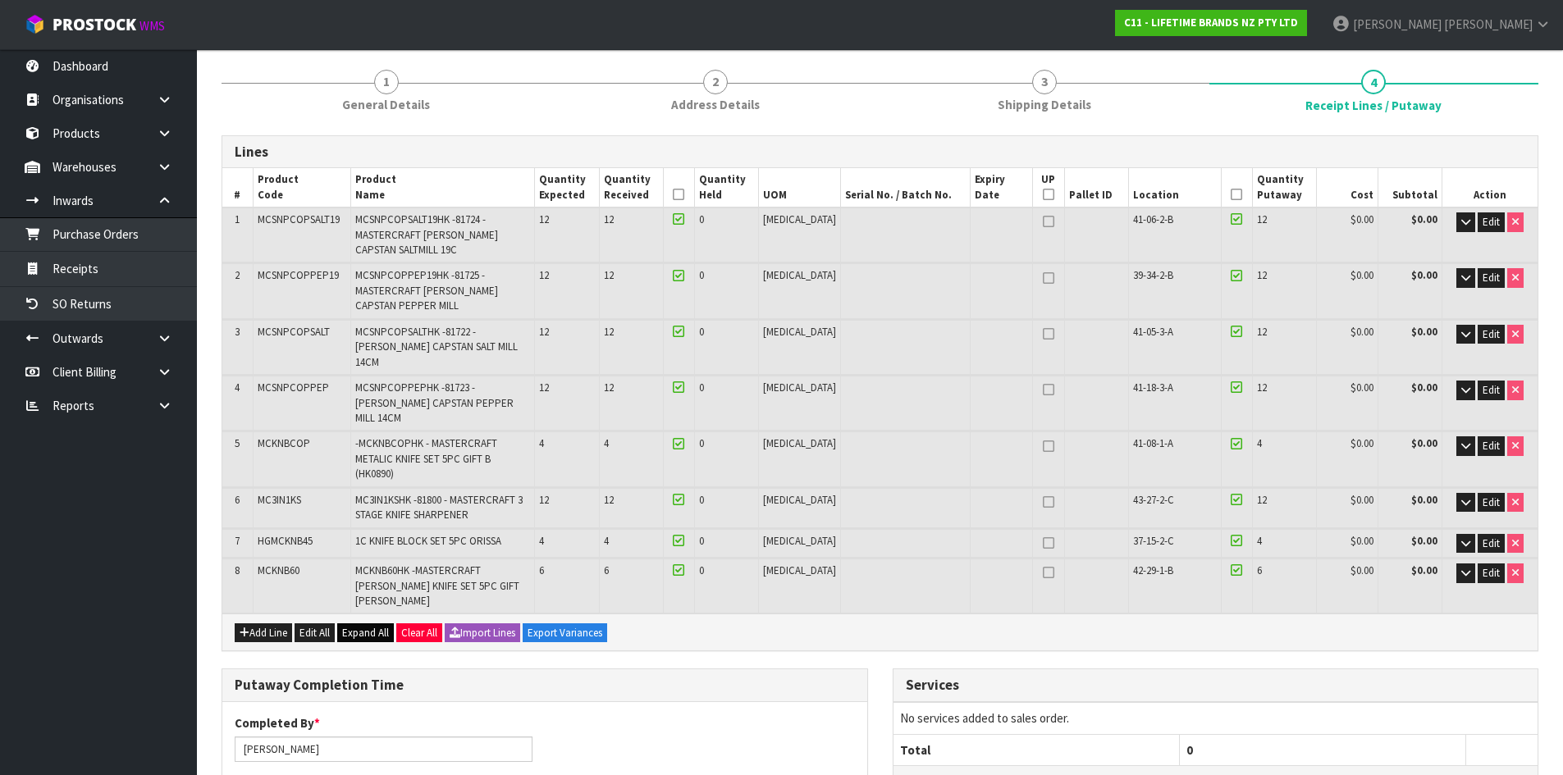
type input "1"
click at [375, 626] on span "Expand All" at bounding box center [365, 633] width 47 height 14
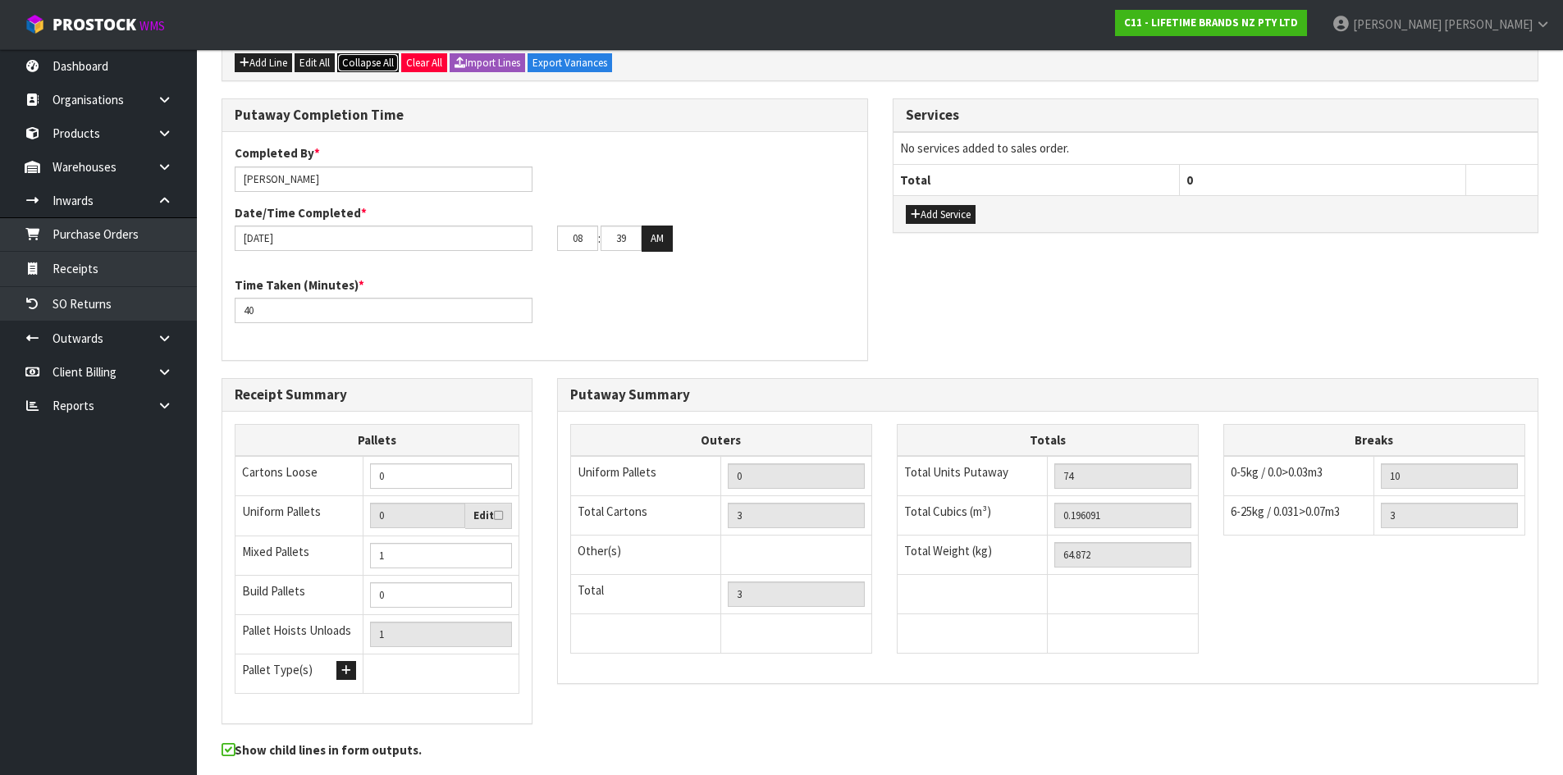
scroll to position [1746, 0]
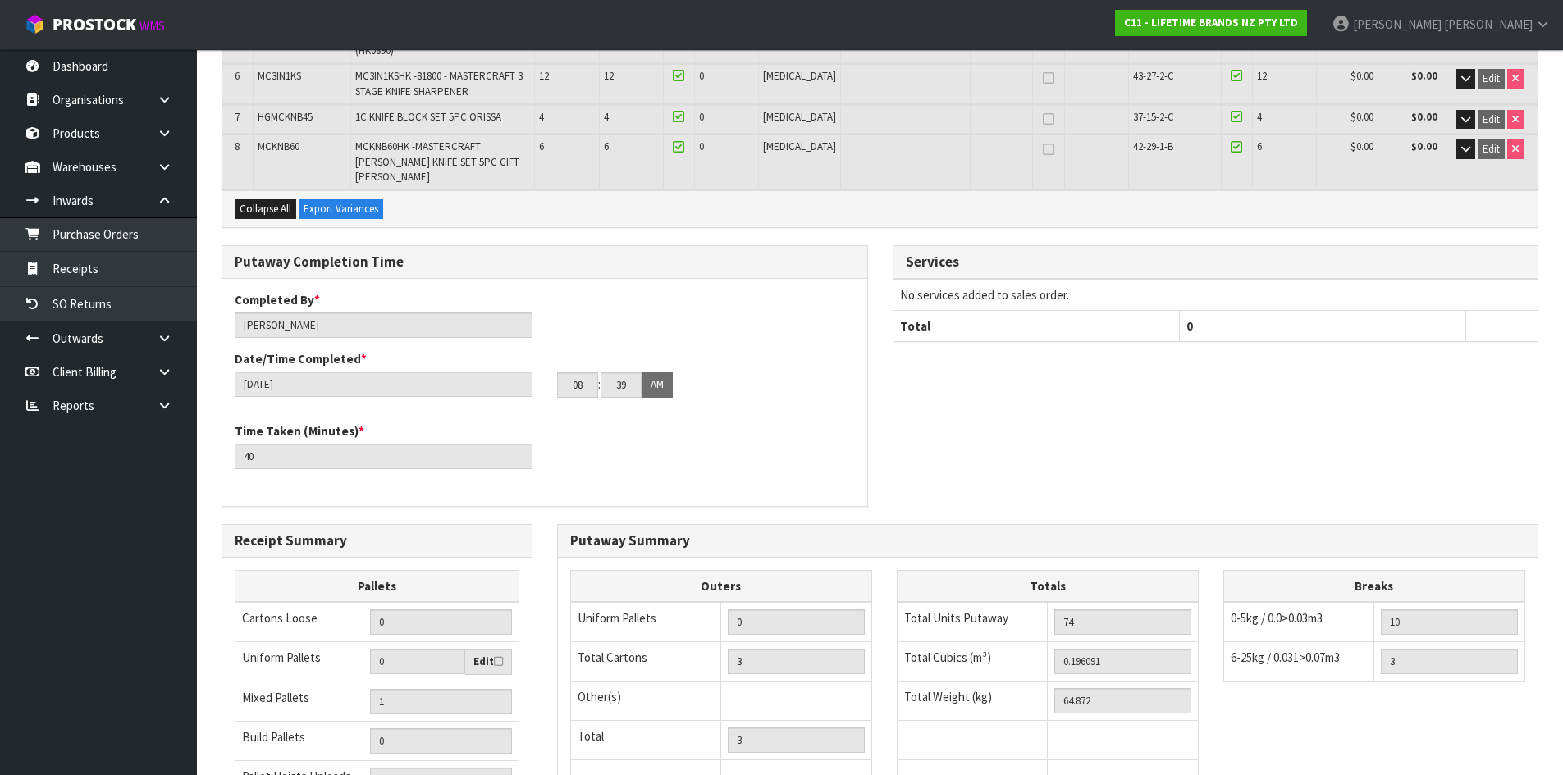
scroll to position [763, 0]
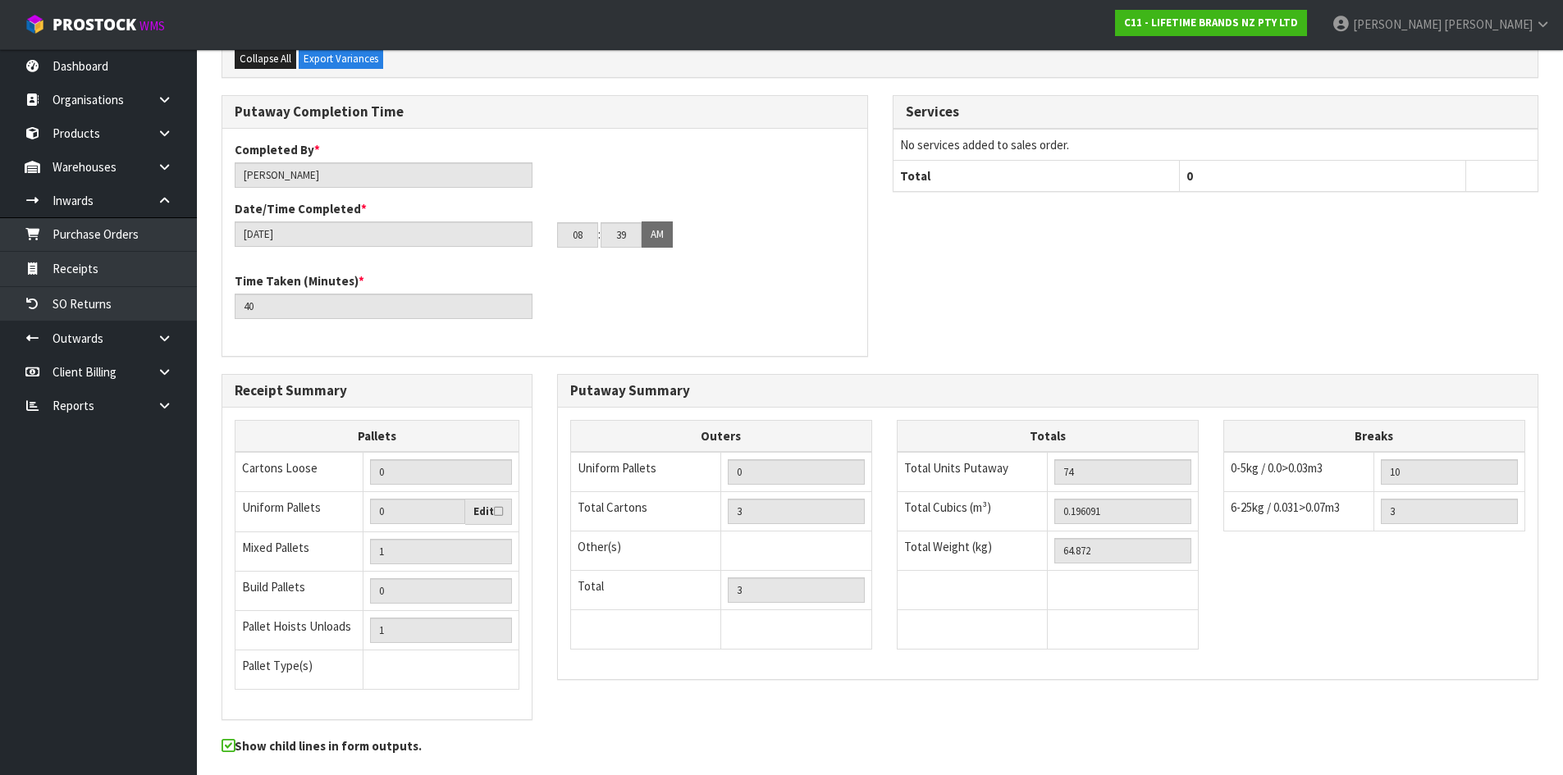
drag, startPoint x: 413, startPoint y: 724, endPoint x: 1282, endPoint y: 73, distance: 1086.4
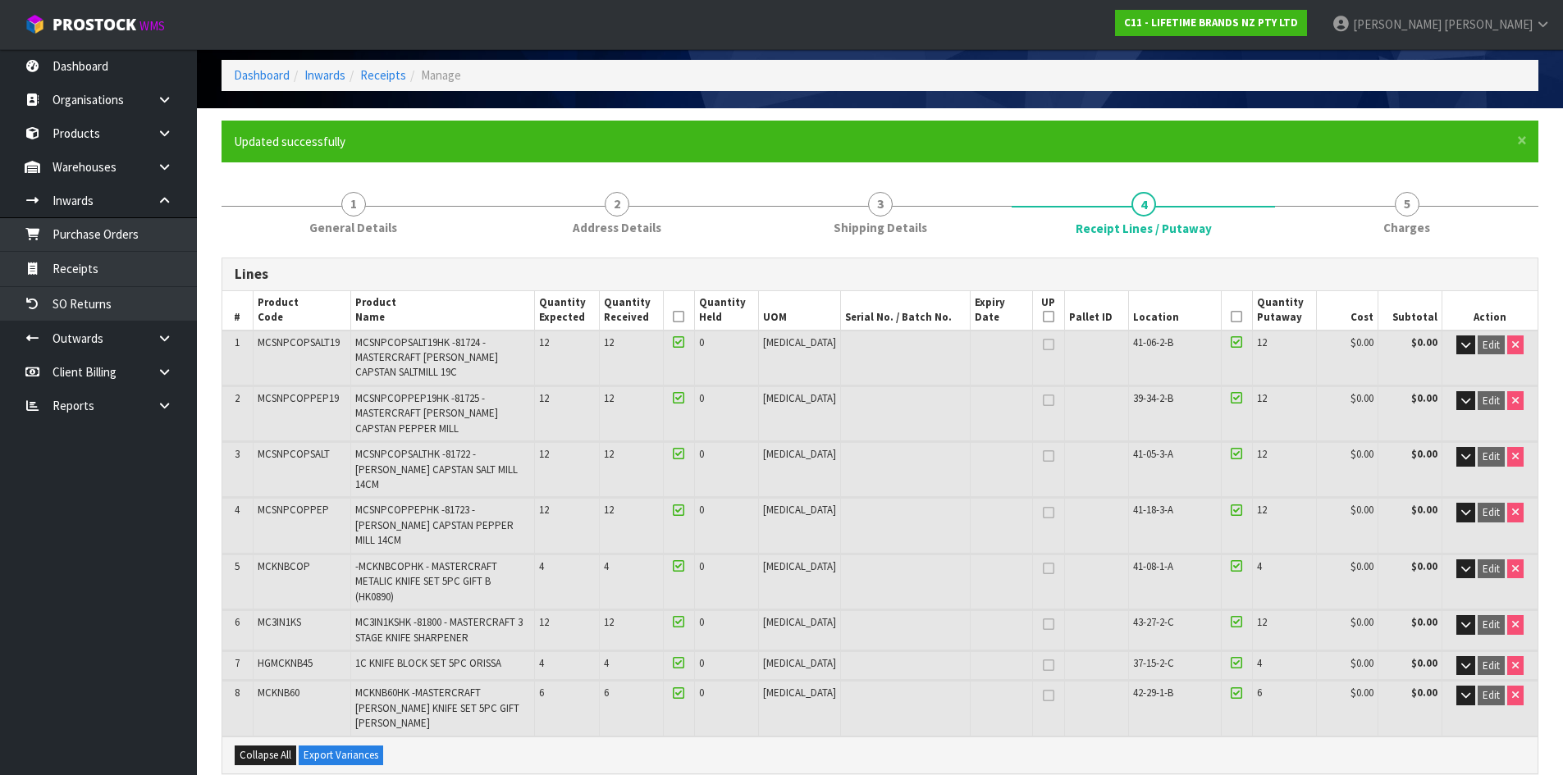
scroll to position [0, 0]
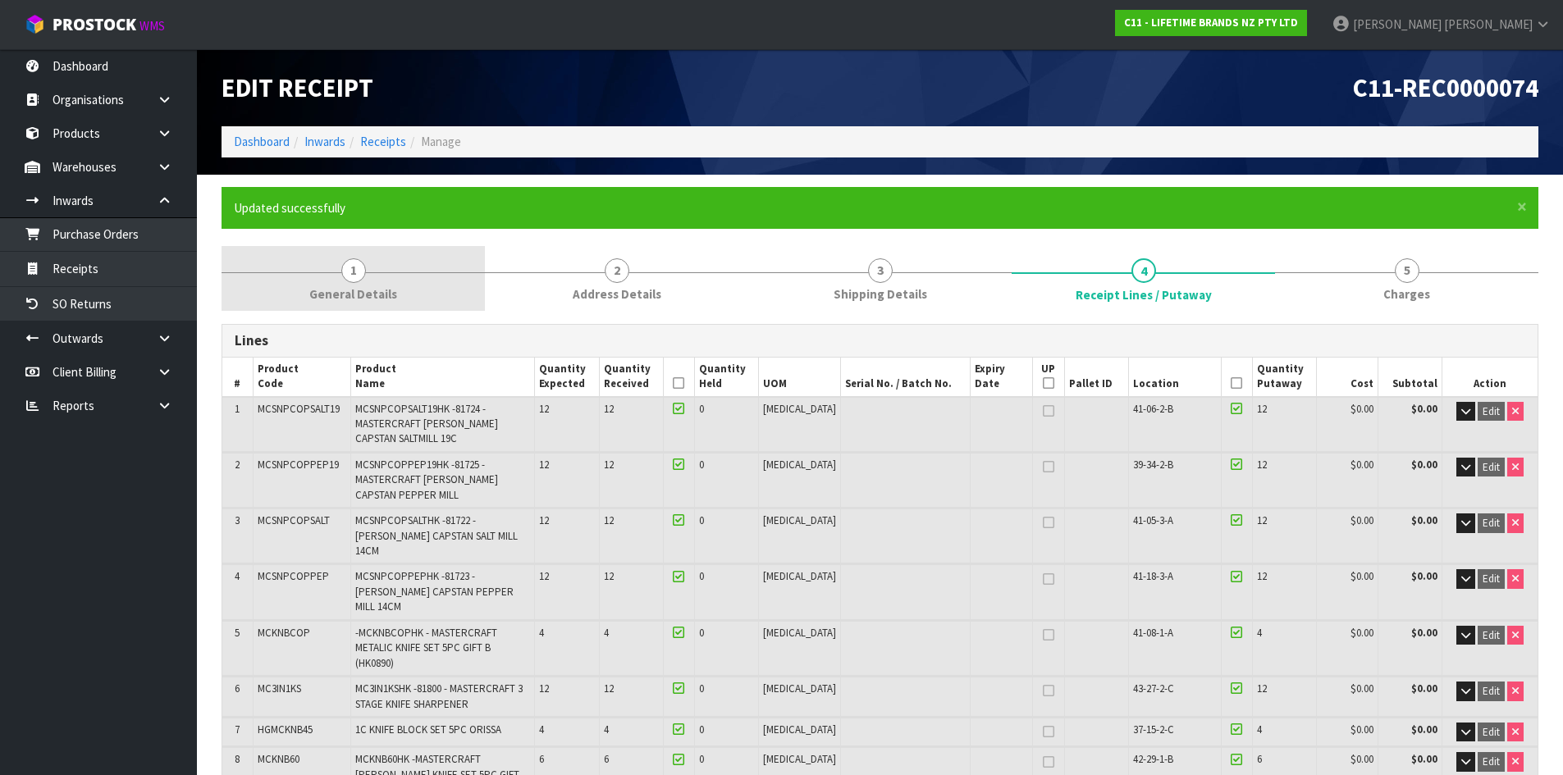
click at [377, 281] on link "1 General Details" at bounding box center [352, 278] width 263 height 65
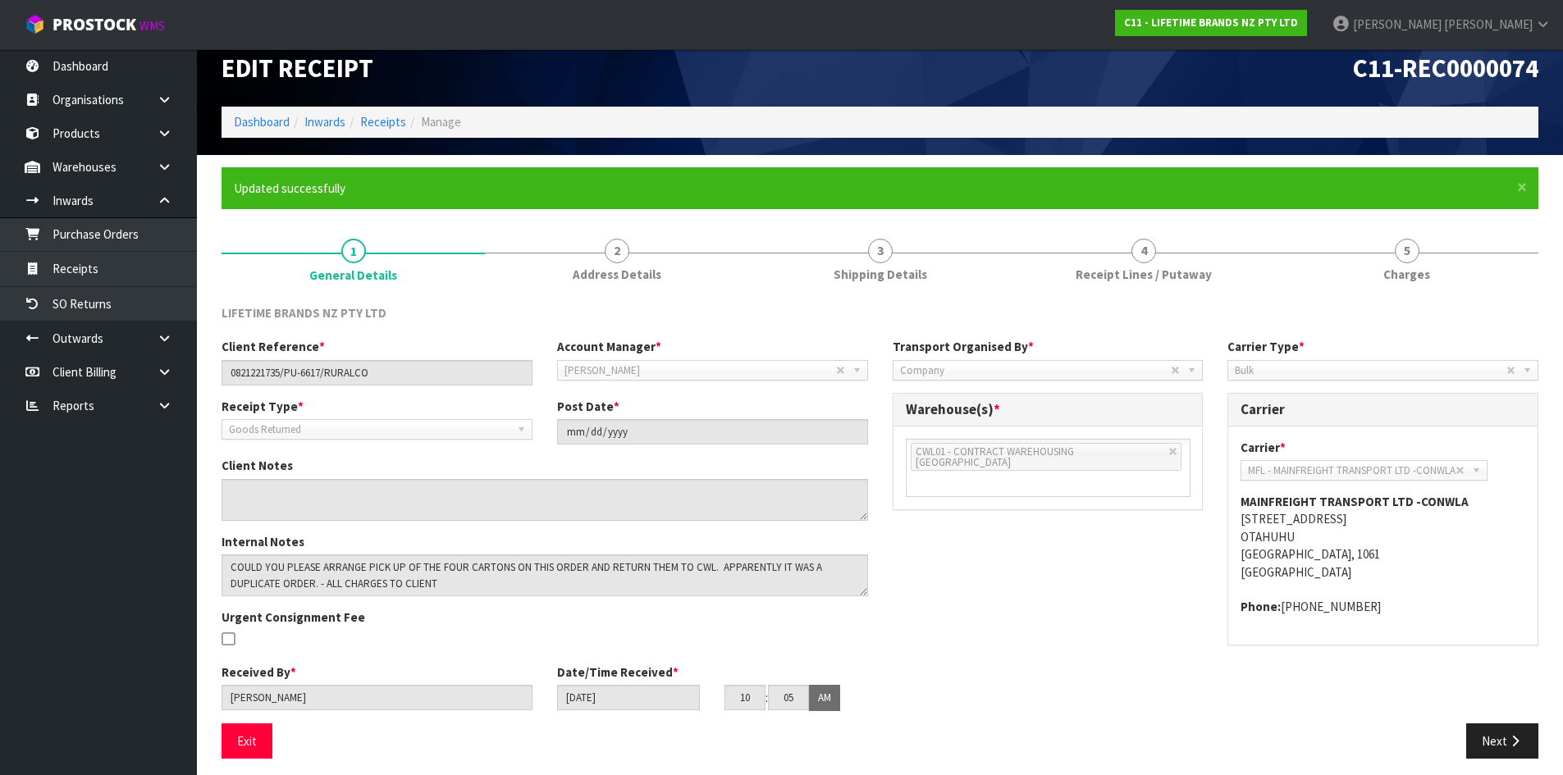
scroll to position [28, 0]
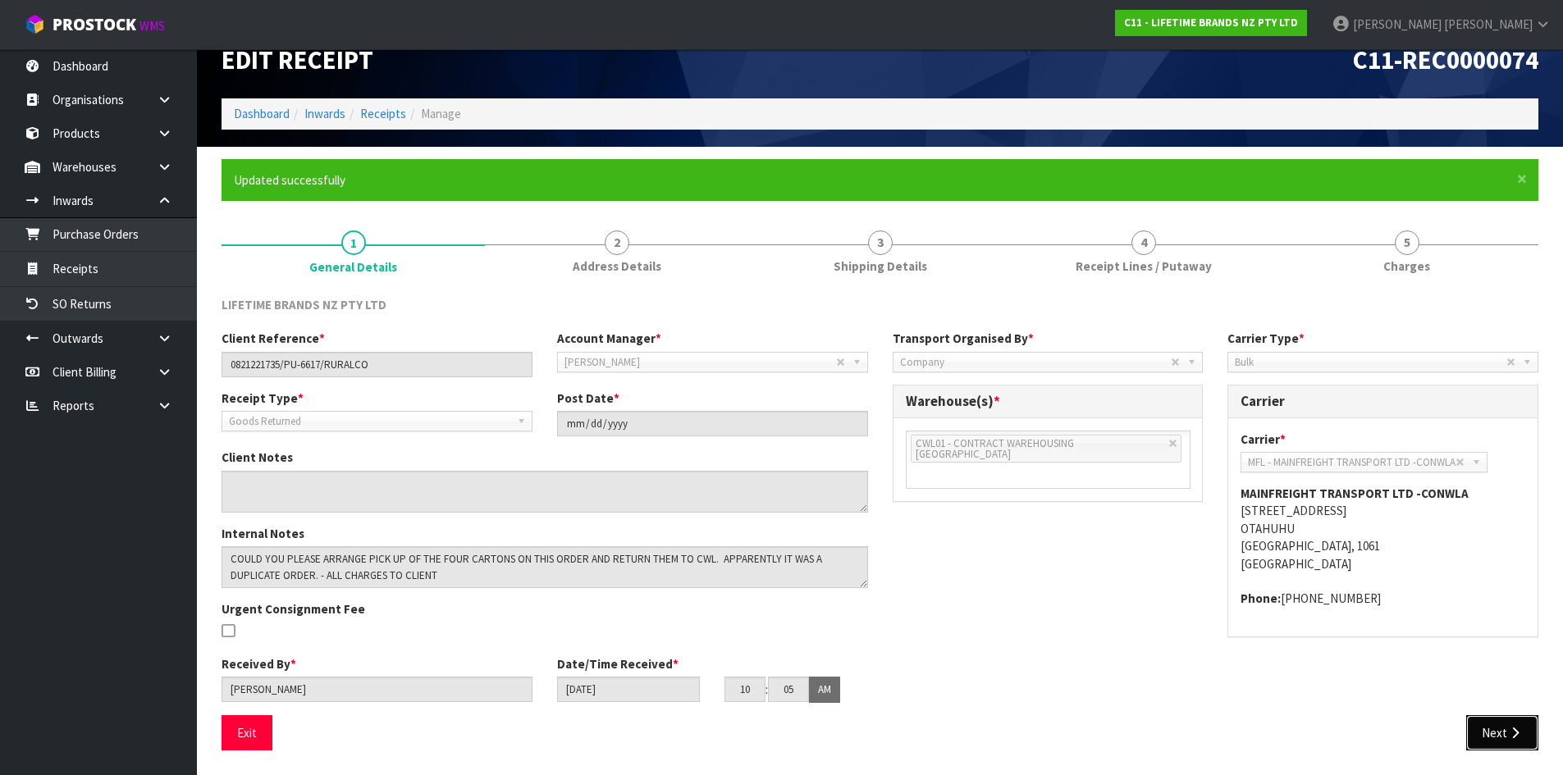
drag, startPoint x: 1511, startPoint y: 743, endPoint x: 1522, endPoint y: 735, distance: 14.1
click at [1511, 742] on button "Next" at bounding box center [1502, 732] width 72 height 35
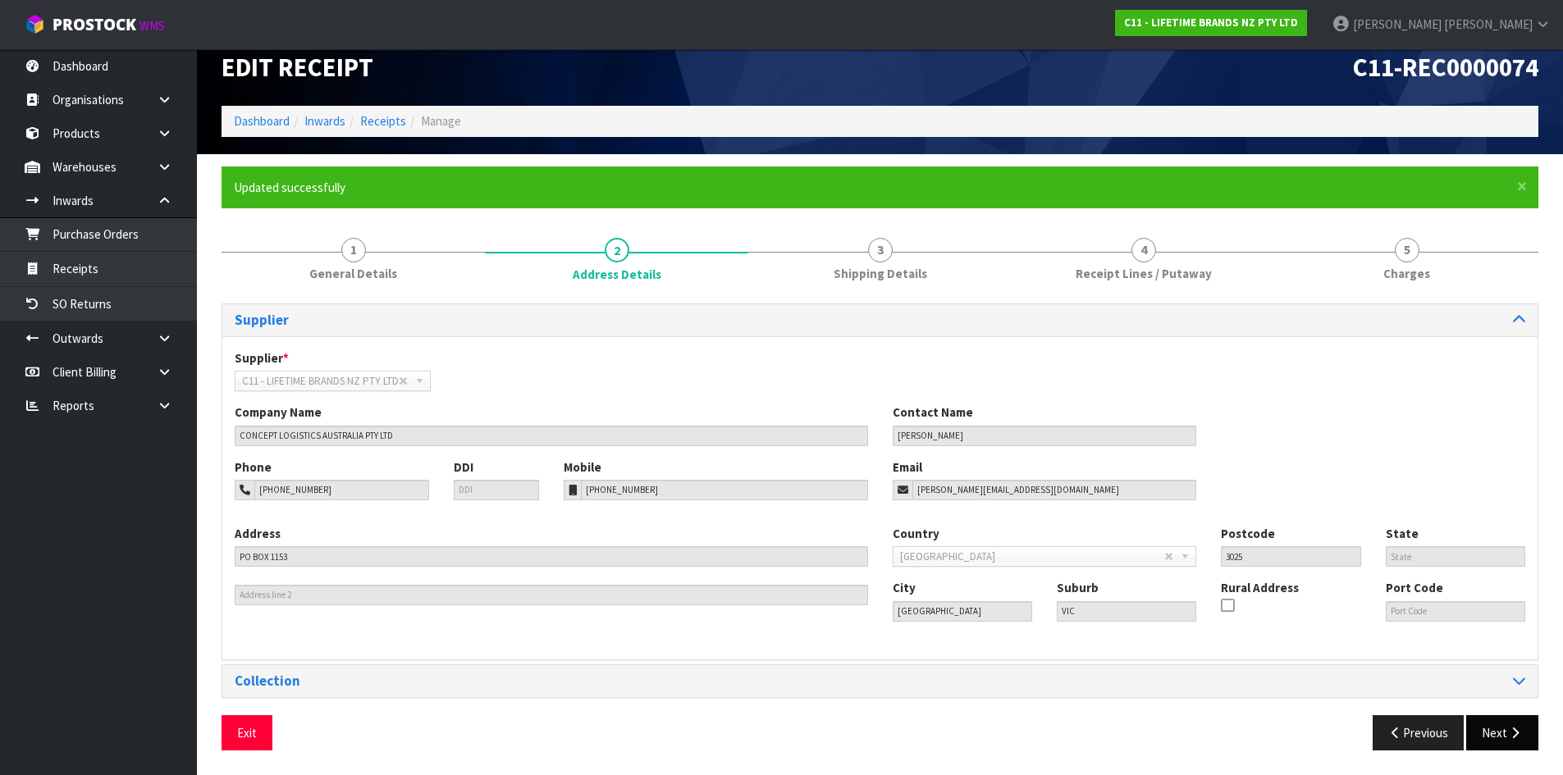
scroll to position [21, 0]
click at [1517, 740] on button "Next" at bounding box center [1502, 732] width 72 height 35
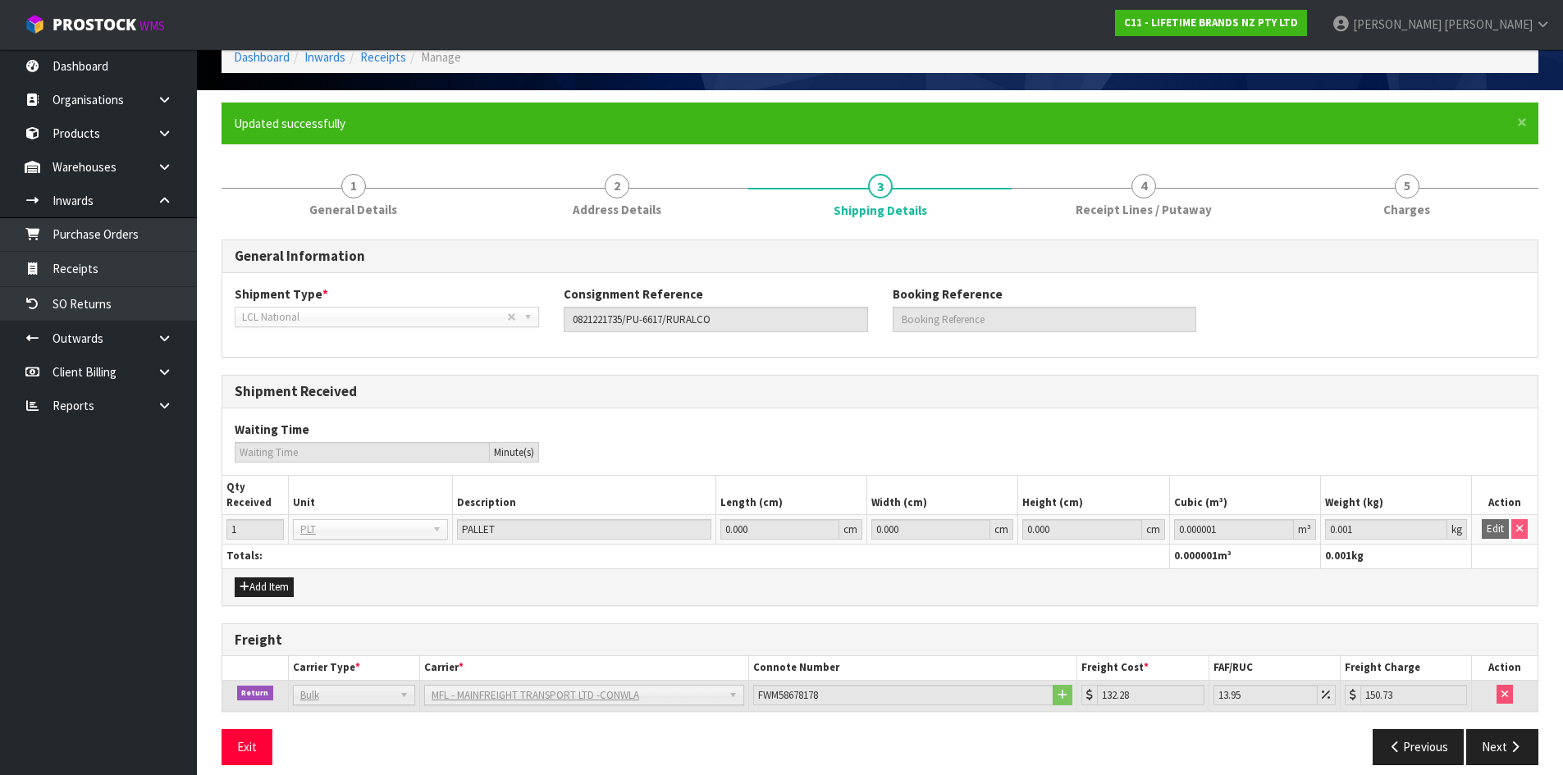
scroll to position [99, 0]
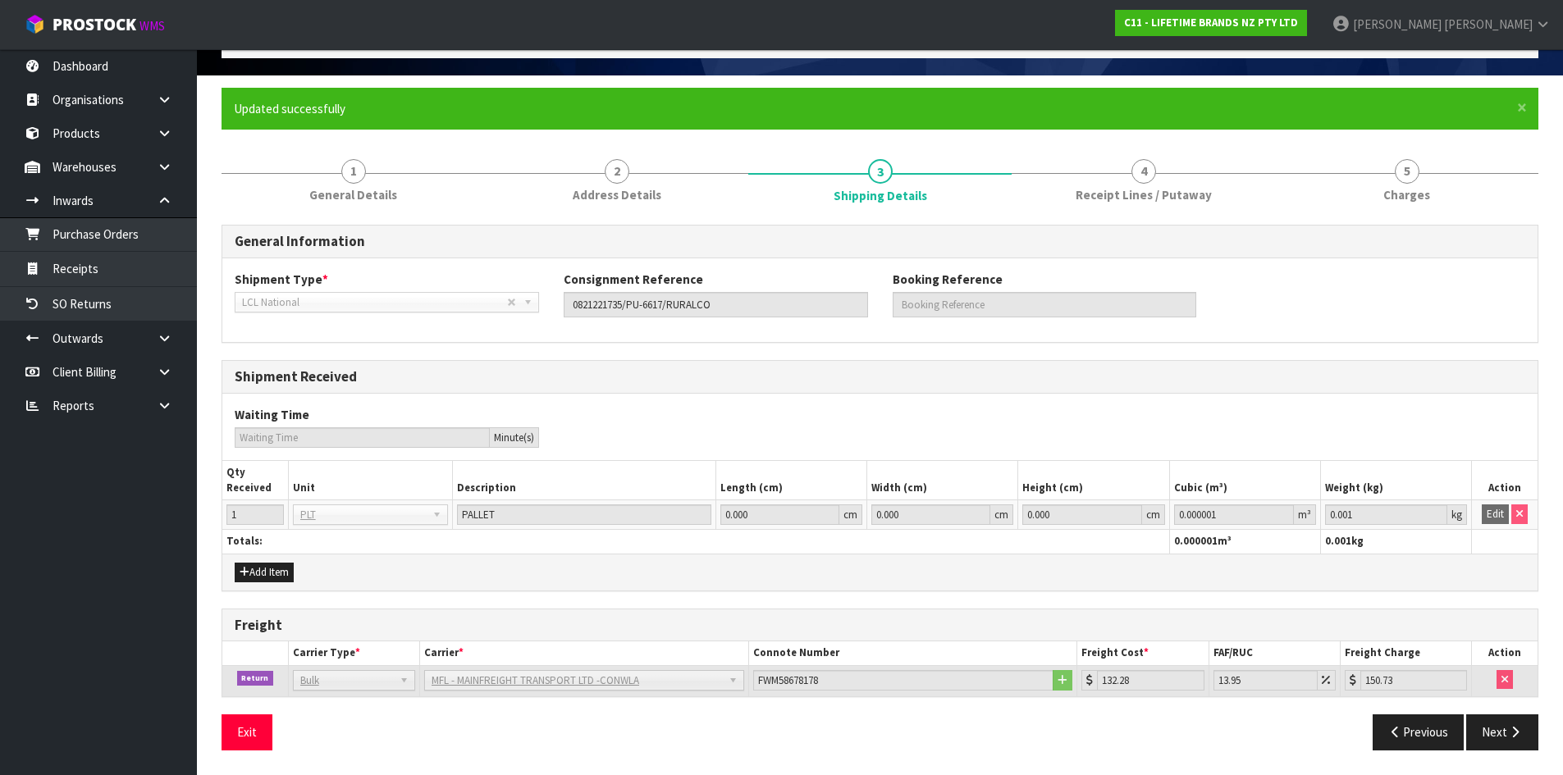
click at [1518, 751] on div "Exit Previous Next" at bounding box center [879, 738] width 1341 height 48
click at [1514, 740] on button "Next" at bounding box center [1502, 731] width 72 height 35
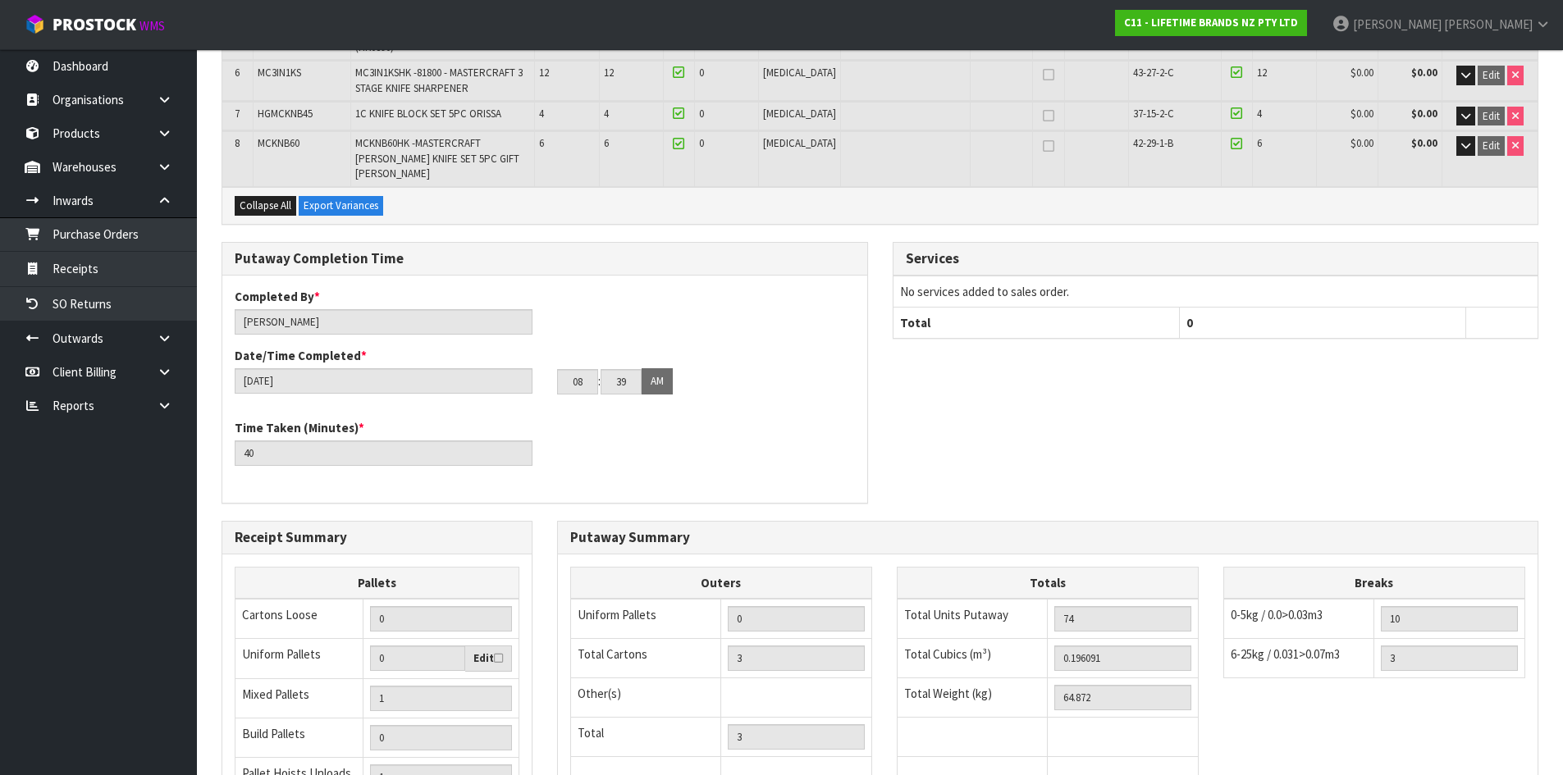
scroll to position [763, 0]
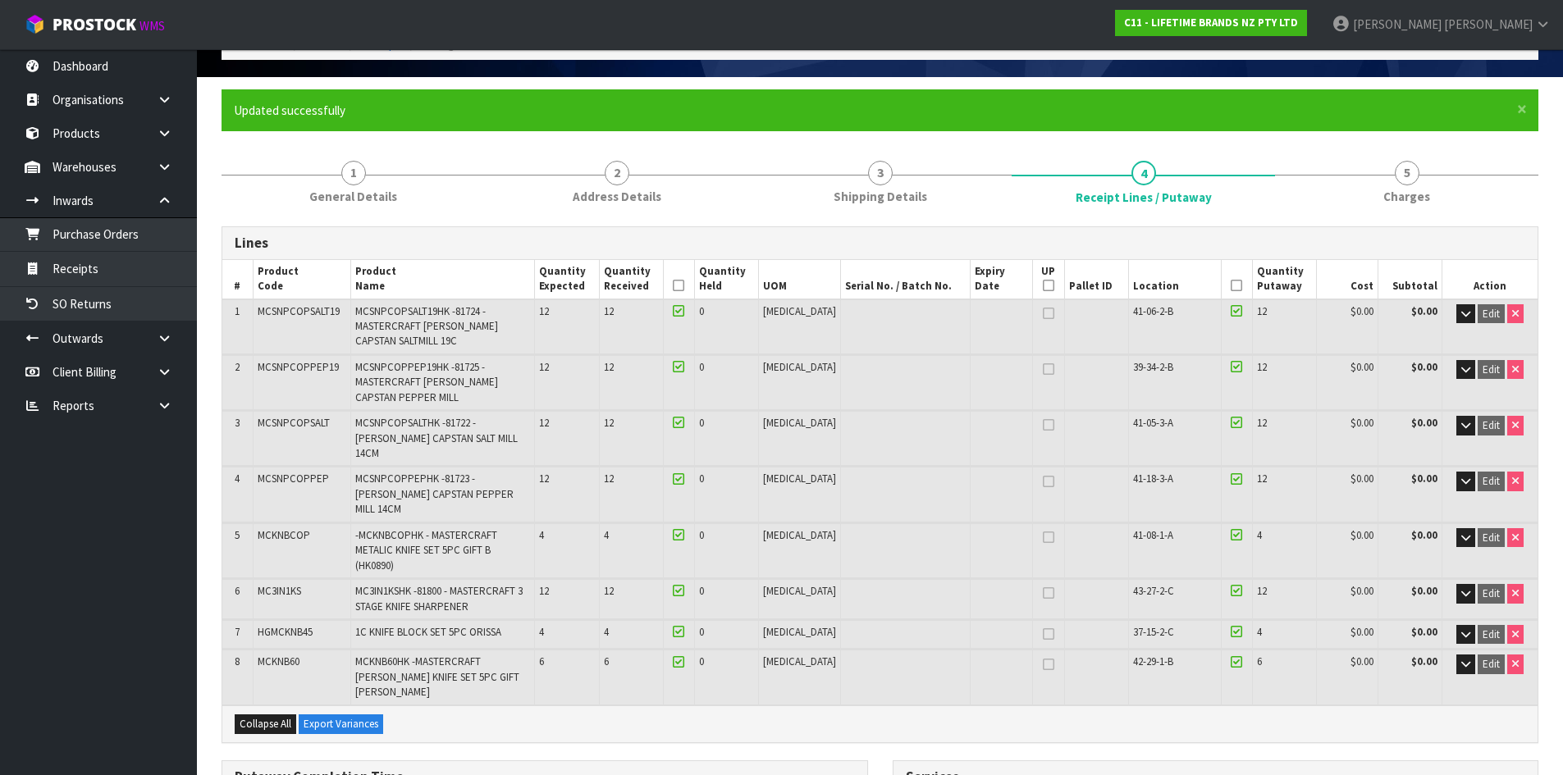
scroll to position [25, 0]
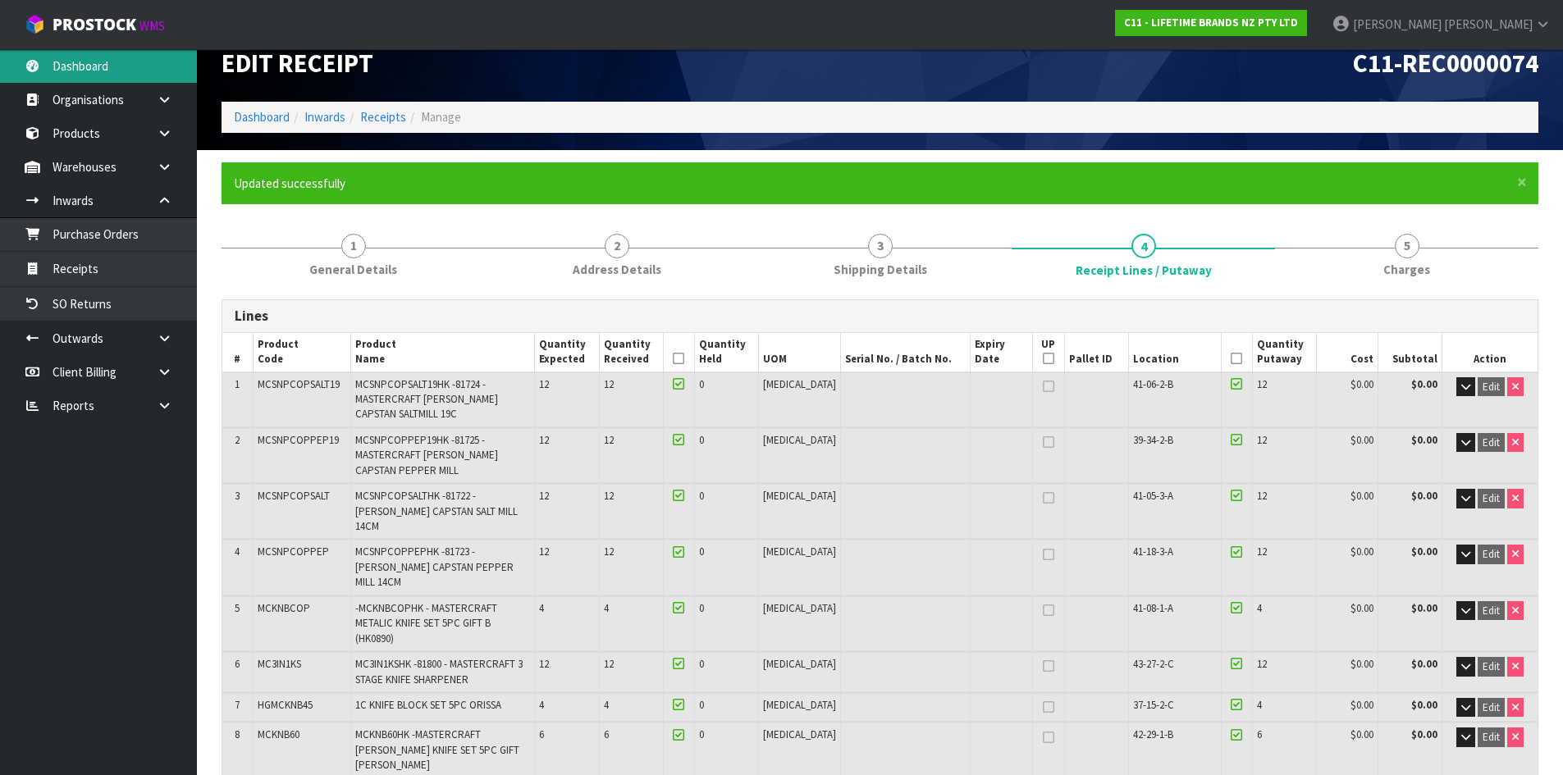
click at [121, 67] on link "Dashboard" at bounding box center [98, 66] width 197 height 34
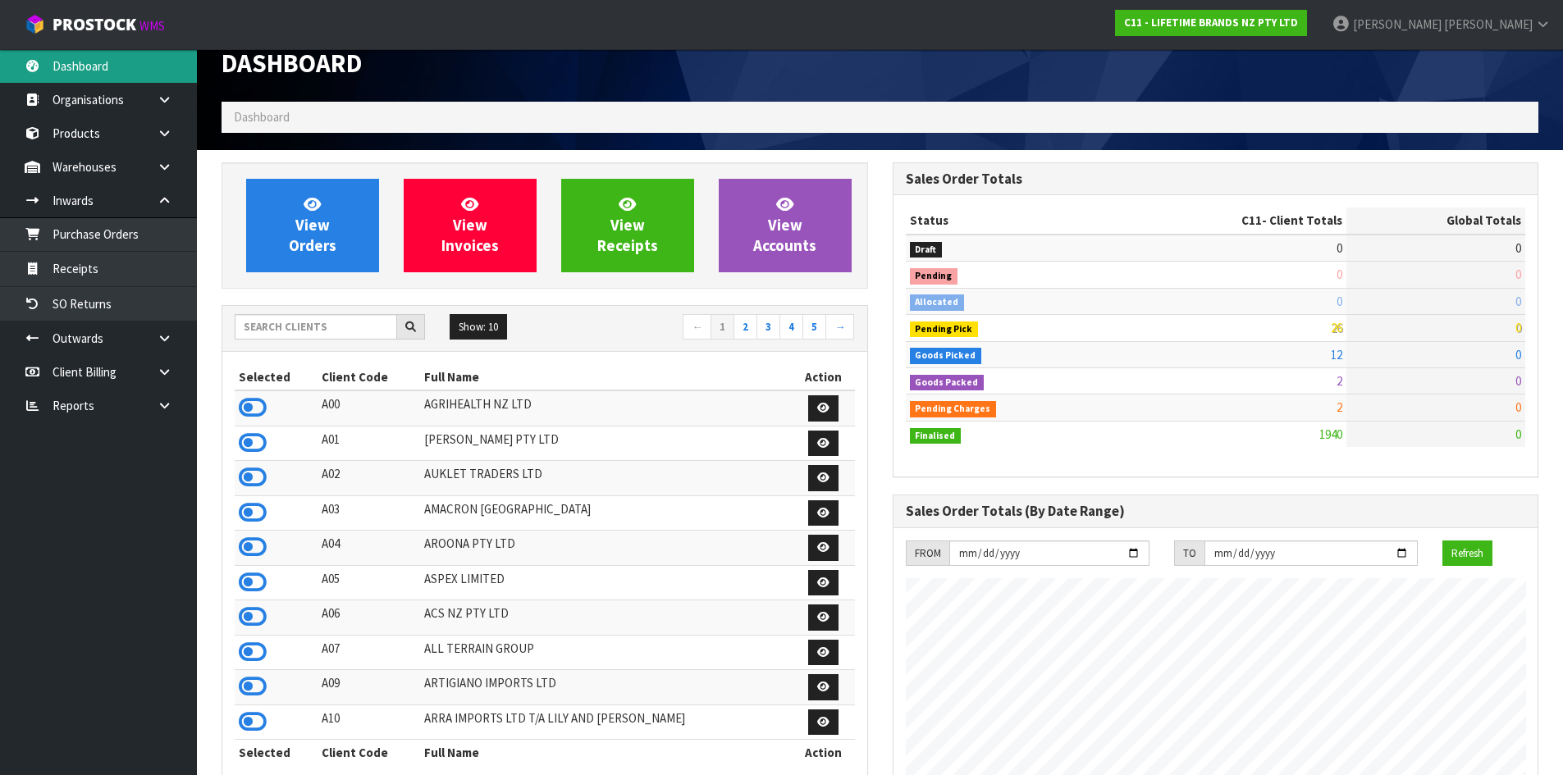
scroll to position [1243, 670]
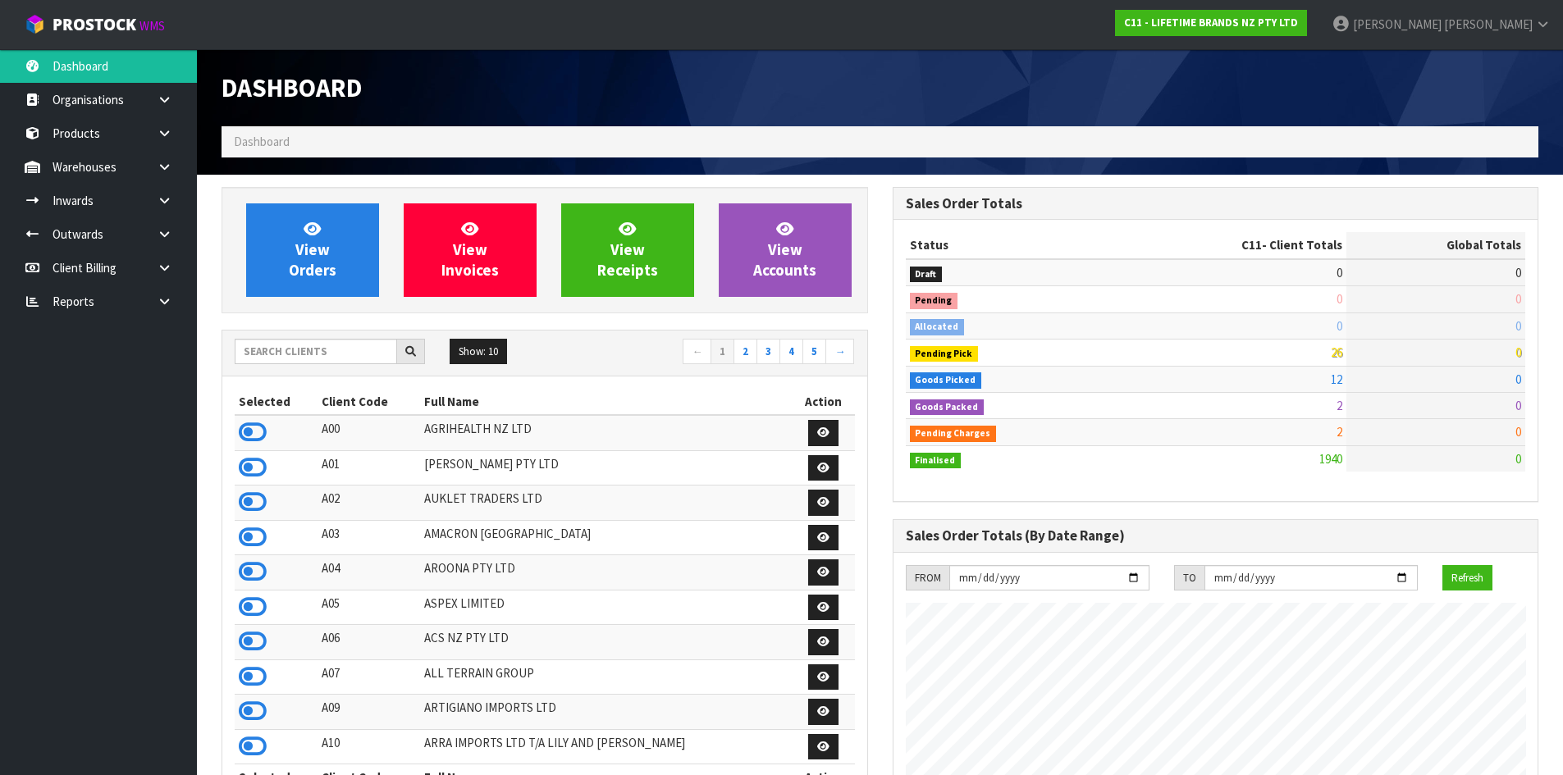
scroll to position [1243, 670]
click at [1444, 21] on span at bounding box center [1442, 24] width 2 height 16
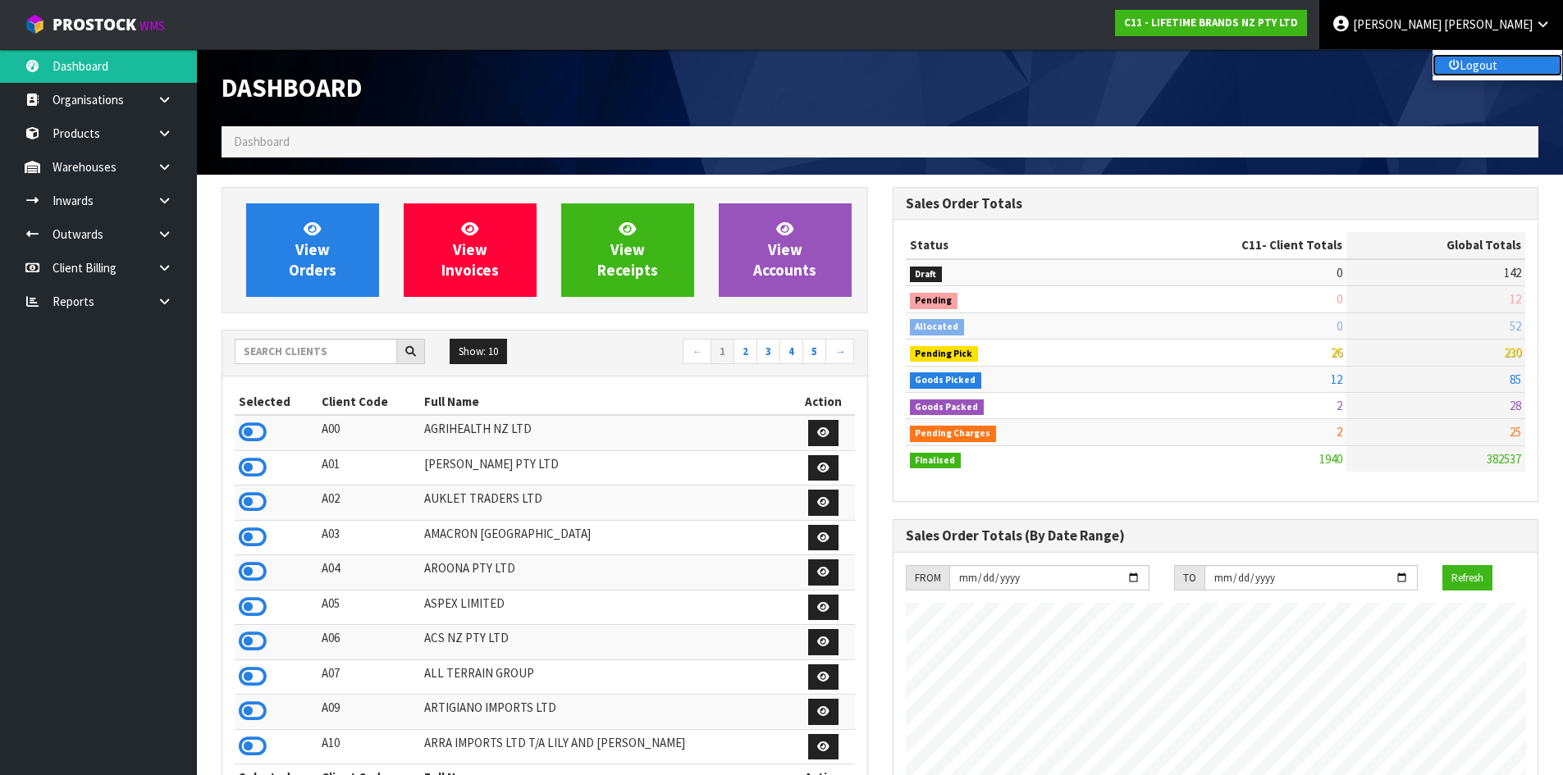
click at [1513, 71] on link "Logout" at bounding box center [1497, 65] width 130 height 22
